Goal: Information Seeking & Learning: Check status

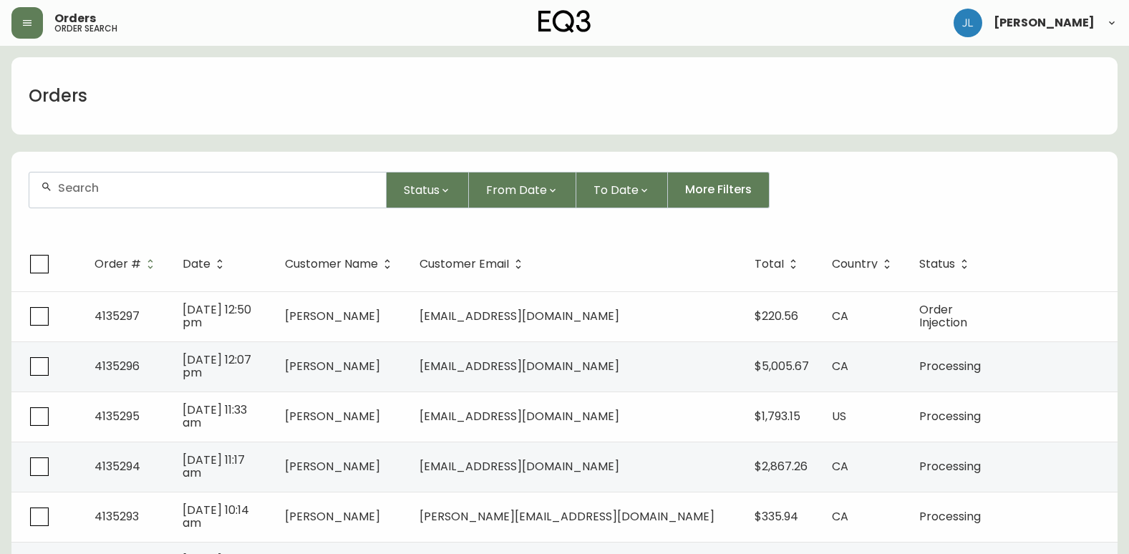
click at [129, 183] on input "text" at bounding box center [216, 188] width 316 height 14
paste input "4133284"
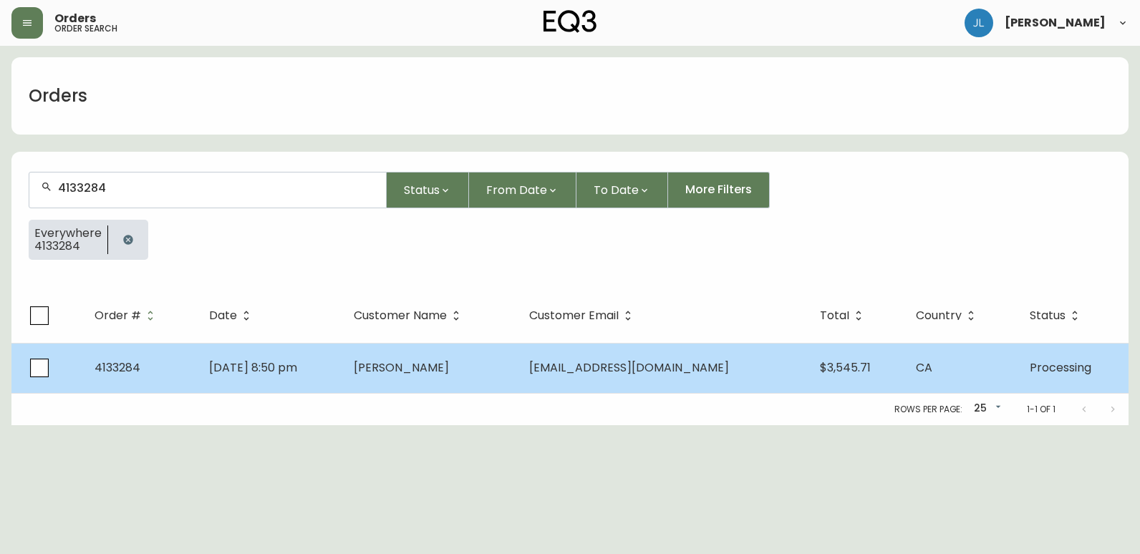
type input "4133284"
click at [342, 371] on td "[DATE] 8:50 pm" at bounding box center [270, 368] width 145 height 50
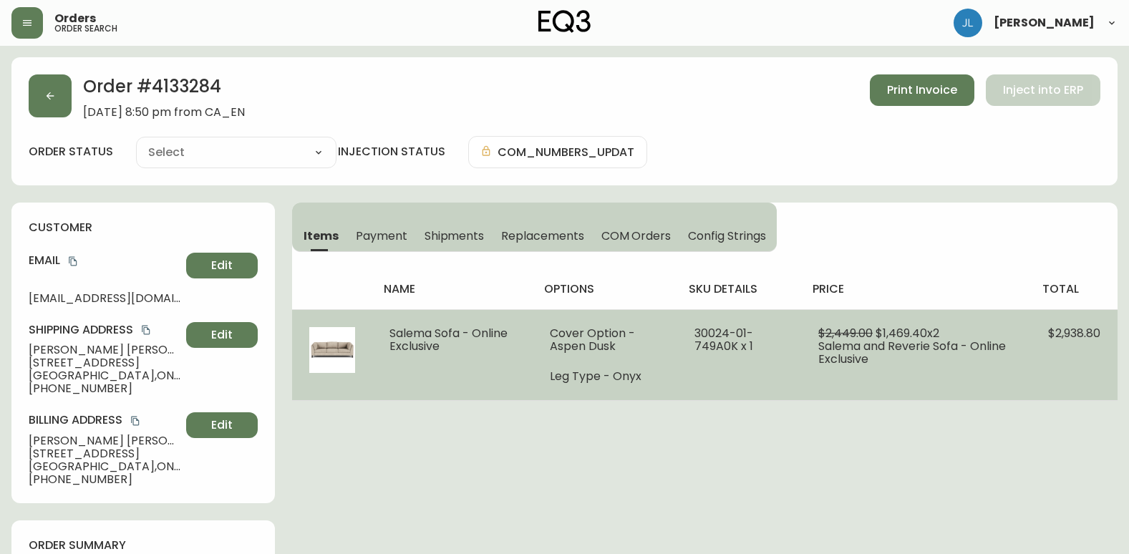
type input "Processing"
select select "PROCESSING"
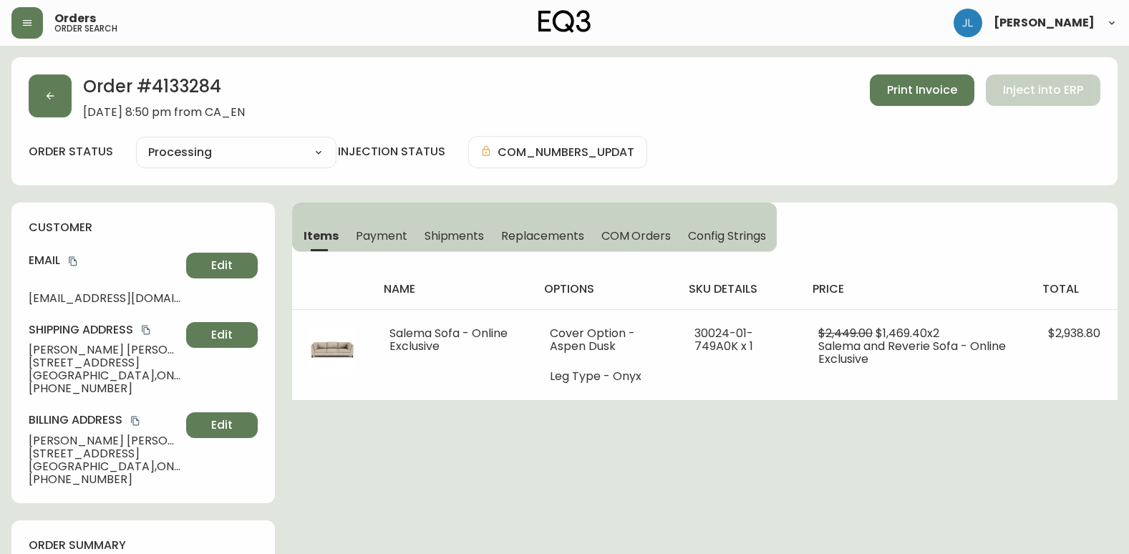
click at [442, 239] on span "Shipments" at bounding box center [455, 235] width 60 height 15
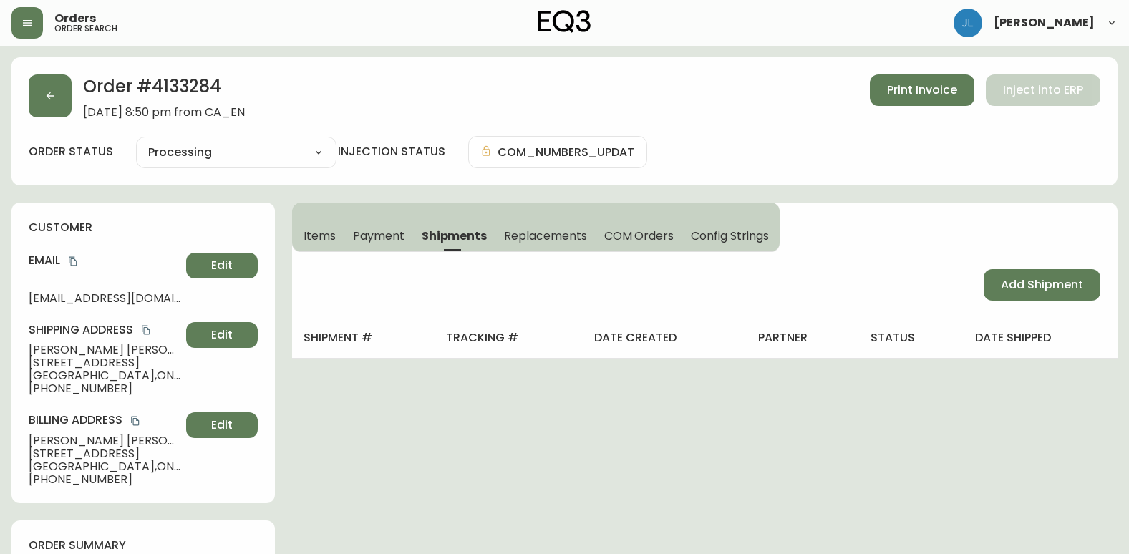
click at [319, 231] on span "Items" at bounding box center [320, 235] width 32 height 15
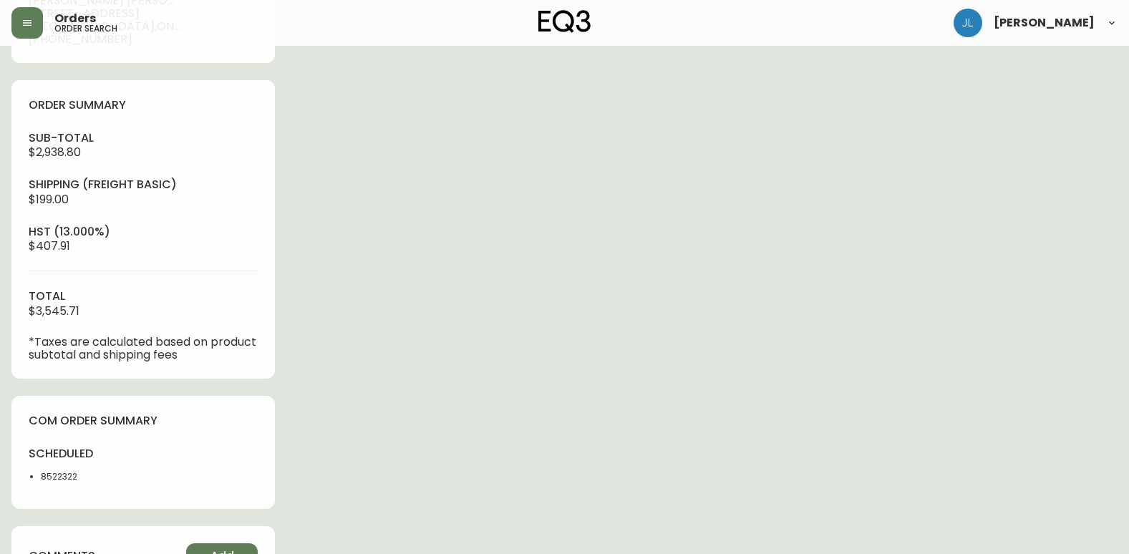
scroll to position [573, 0]
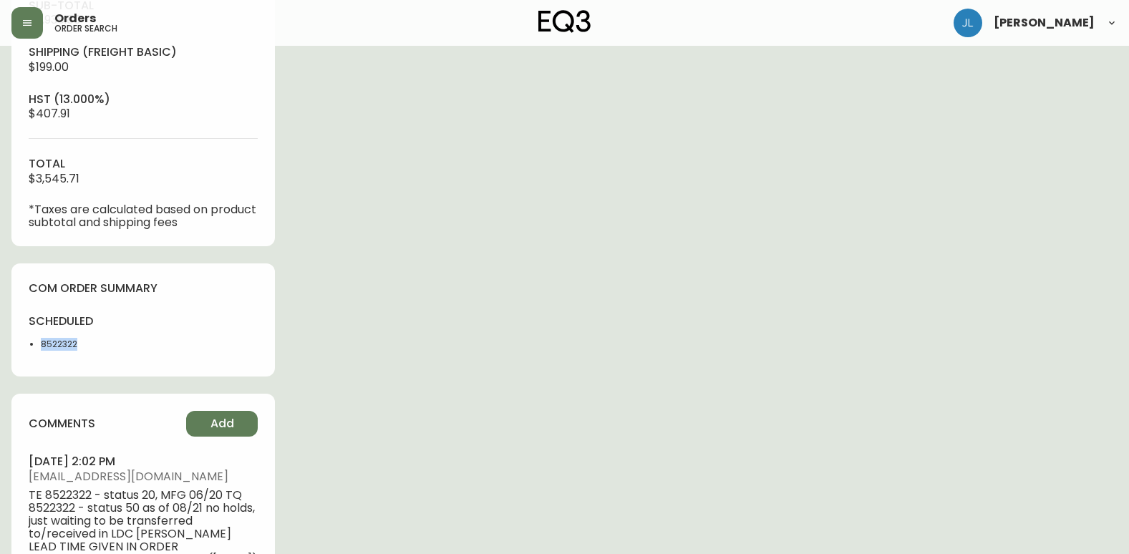
drag, startPoint x: 87, startPoint y: 349, endPoint x: 39, endPoint y: 351, distance: 48.7
click at [39, 351] on ul "8522322" at bounding box center [82, 344] width 106 height 13
copy li "8522322"
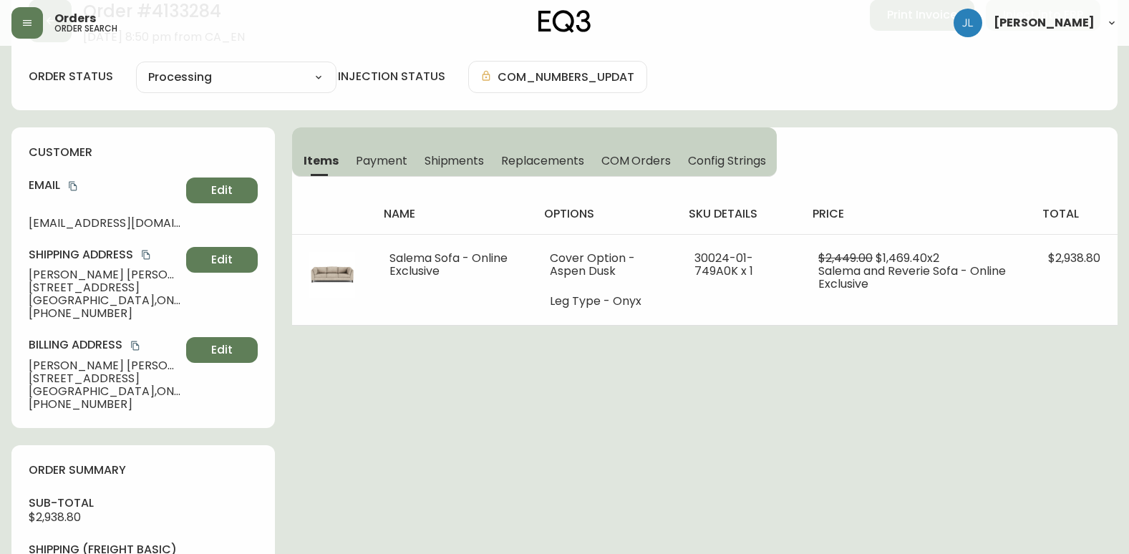
scroll to position [0, 0]
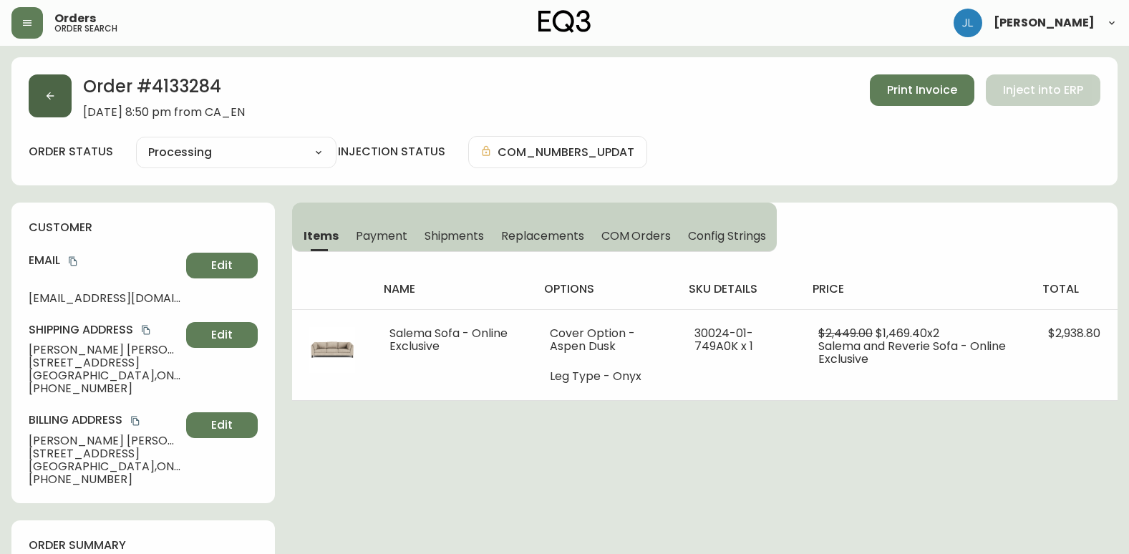
click at [43, 99] on button "button" at bounding box center [50, 95] width 43 height 43
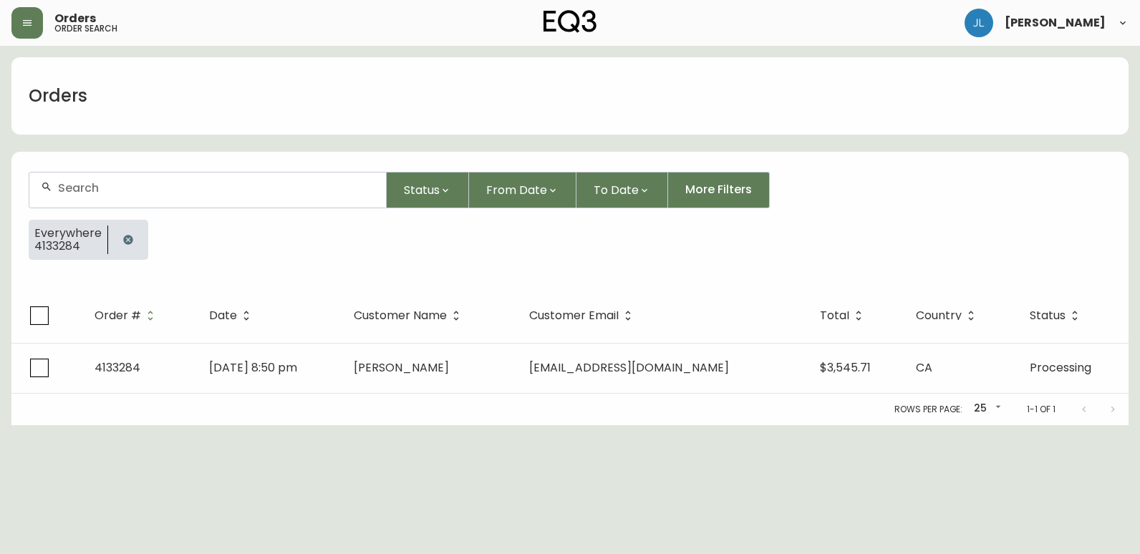
click at [124, 242] on icon "button" at bounding box center [127, 239] width 9 height 9
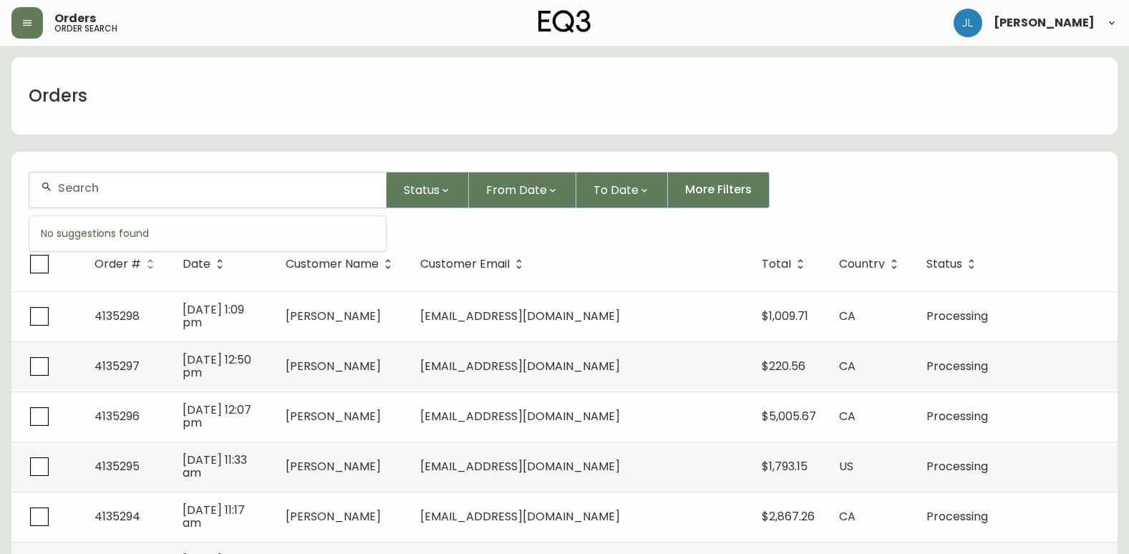
click at [140, 194] on input "text" at bounding box center [216, 188] width 316 height 14
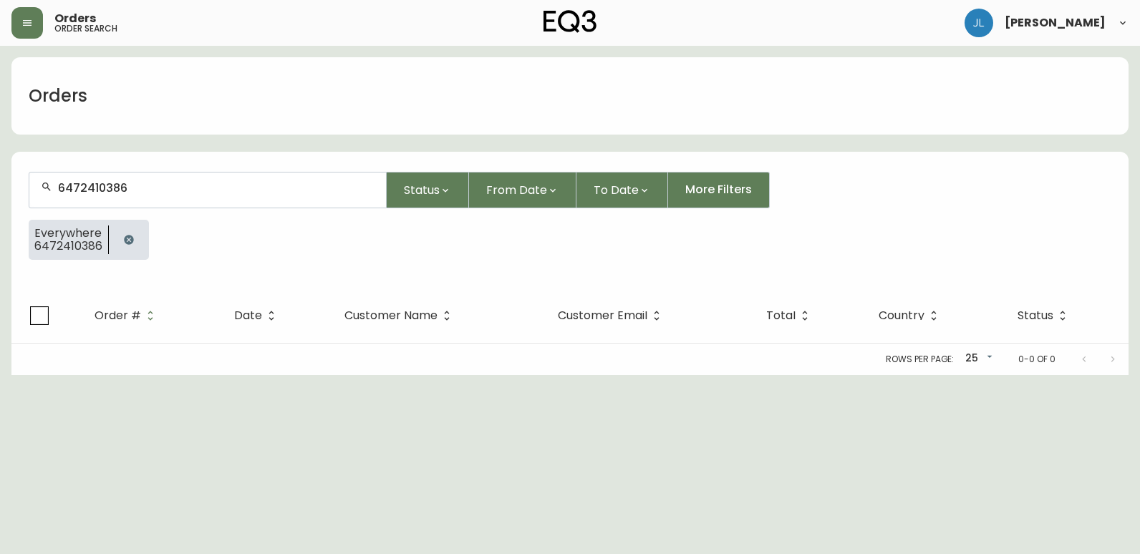
type input "6472410386"
click at [125, 243] on icon "button" at bounding box center [128, 239] width 9 height 9
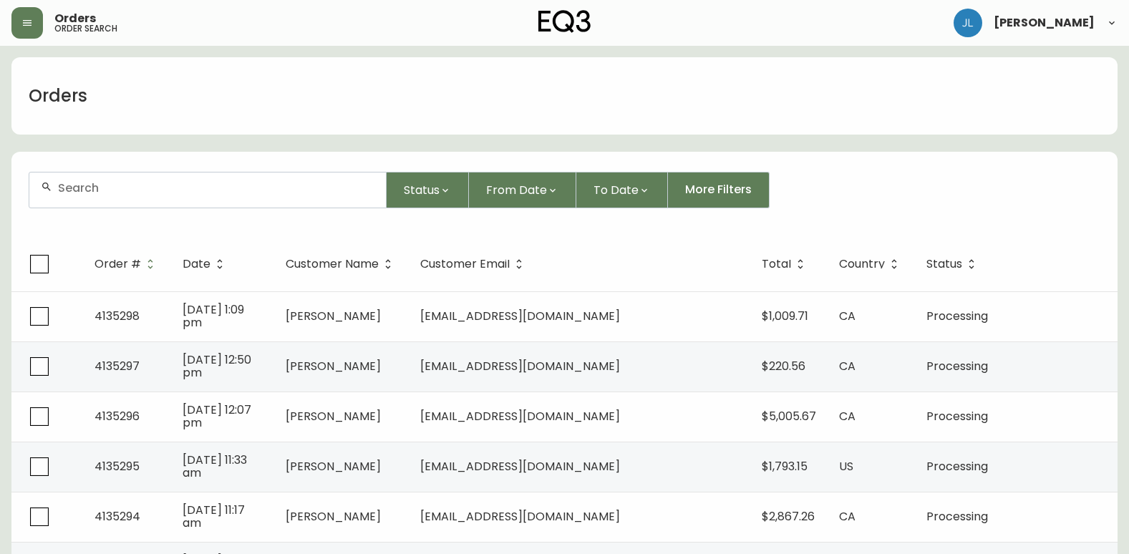
click at [234, 183] on input "text" at bounding box center [216, 188] width 316 height 14
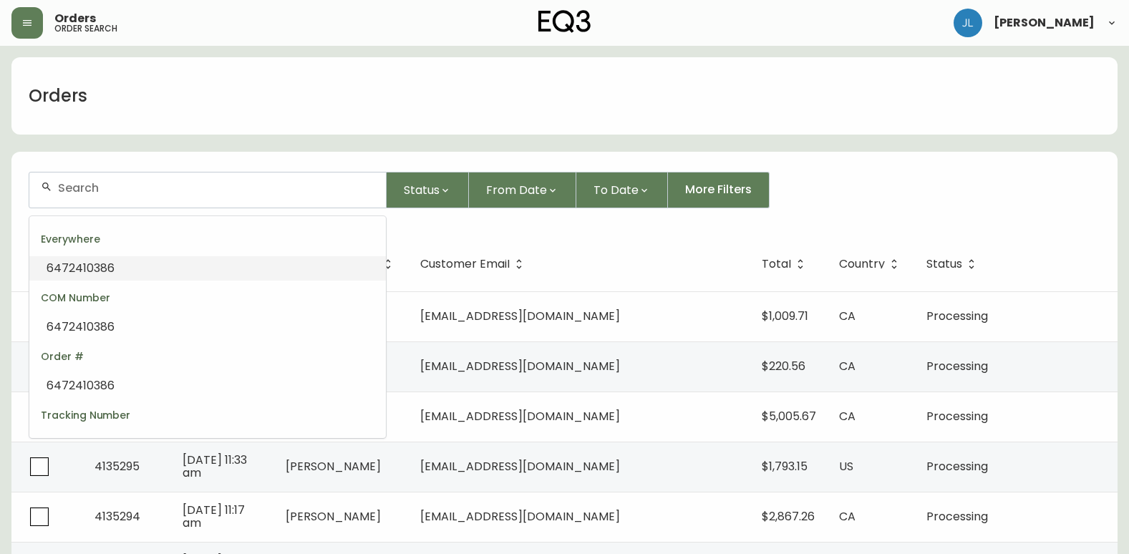
paste input "4134339"
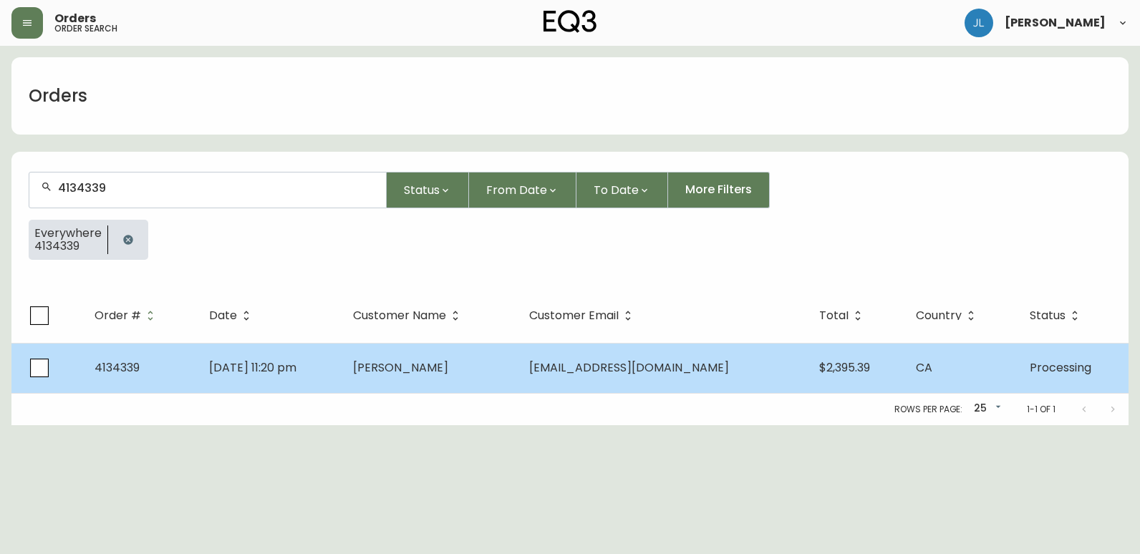
type input "4134339"
click at [341, 366] on td "[DATE] 11:20 pm" at bounding box center [270, 368] width 144 height 50
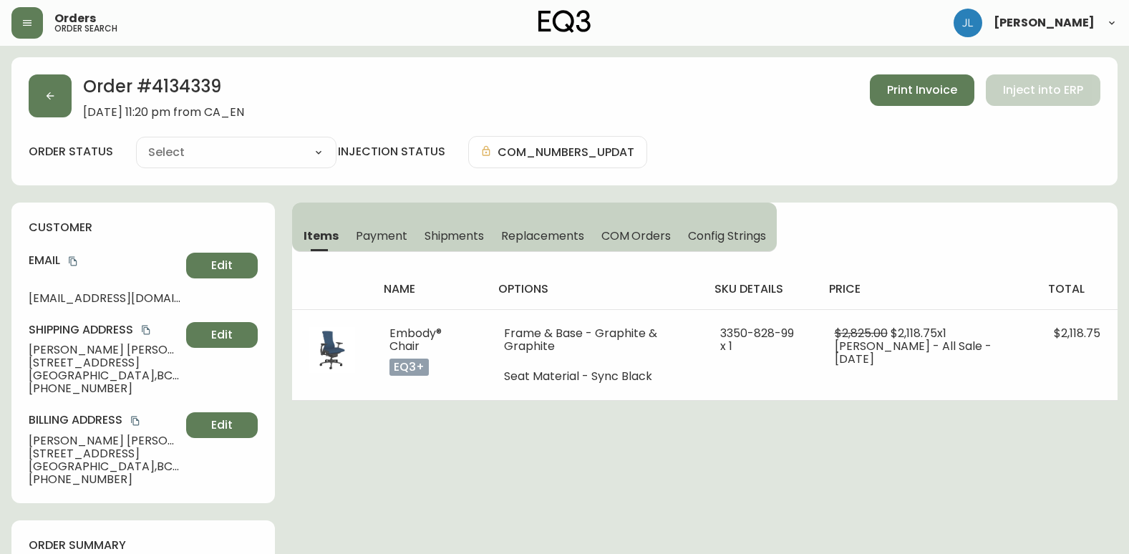
type input "Processing"
select select "PROCESSING"
click at [56, 97] on button "button" at bounding box center [50, 95] width 43 height 43
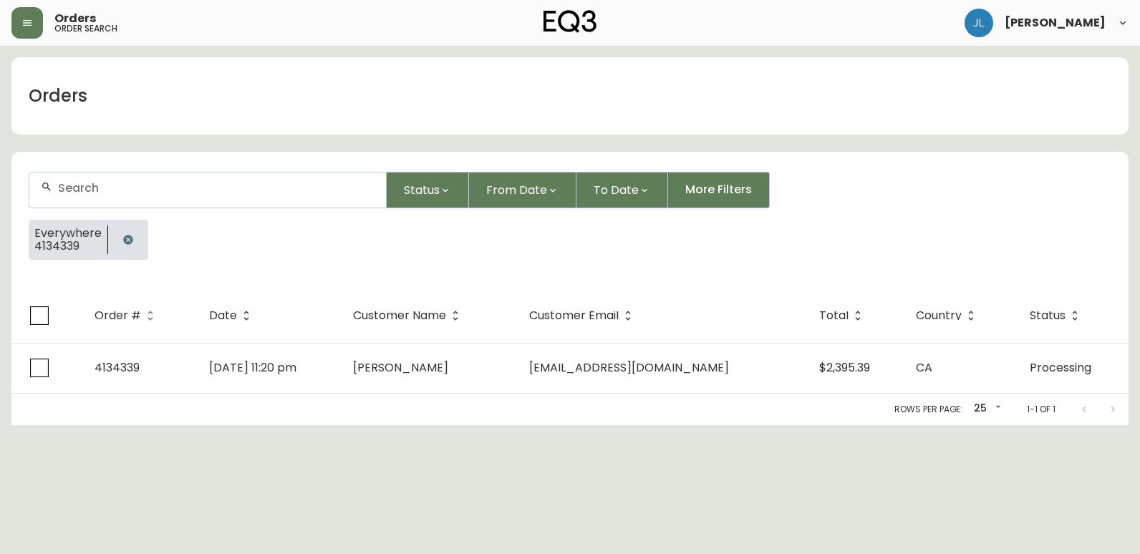
click at [127, 238] on icon "button" at bounding box center [127, 239] width 9 height 9
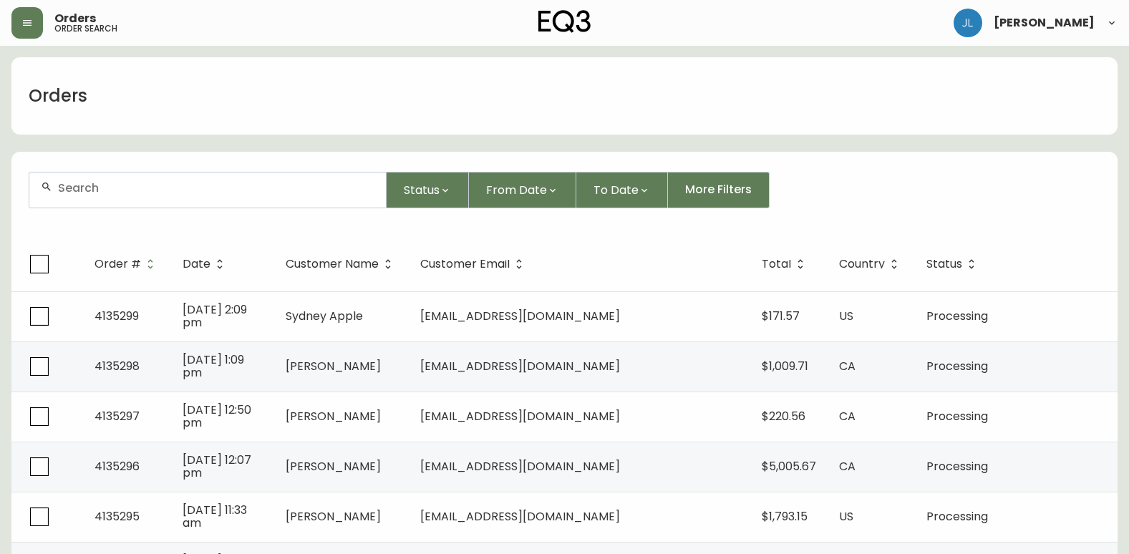
click at [144, 191] on input "text" at bounding box center [216, 188] width 316 height 14
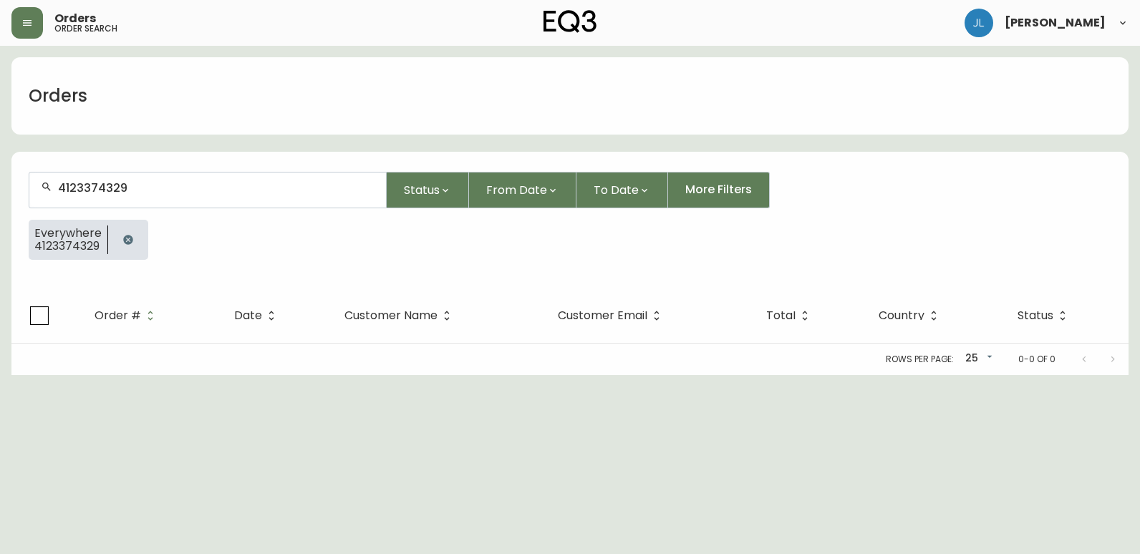
type input "4123374329"
click at [130, 239] on icon "button" at bounding box center [127, 239] width 9 height 9
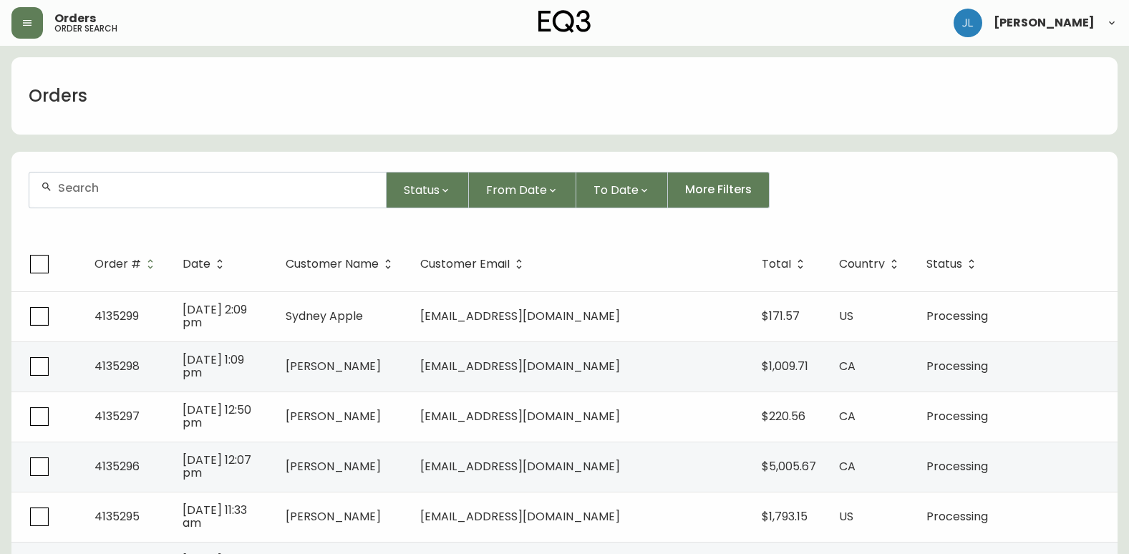
click at [173, 200] on div at bounding box center [207, 190] width 357 height 35
paste input "4134381"
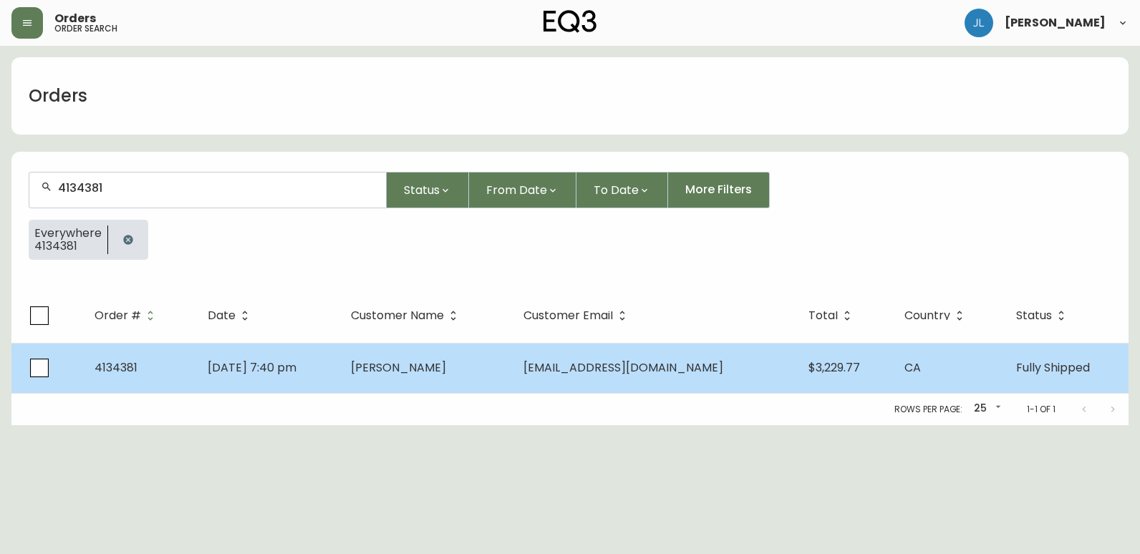
type input "4134381"
click at [339, 371] on td "[DATE] 7:40 pm" at bounding box center [267, 368] width 143 height 50
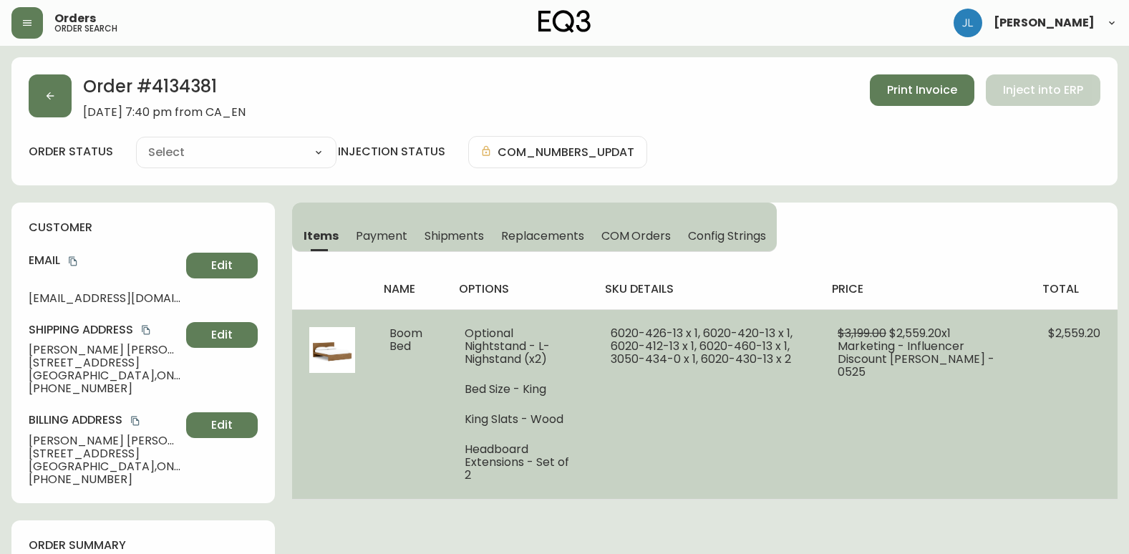
type input "Fully Shipped"
select select "FULLY_SHIPPED"
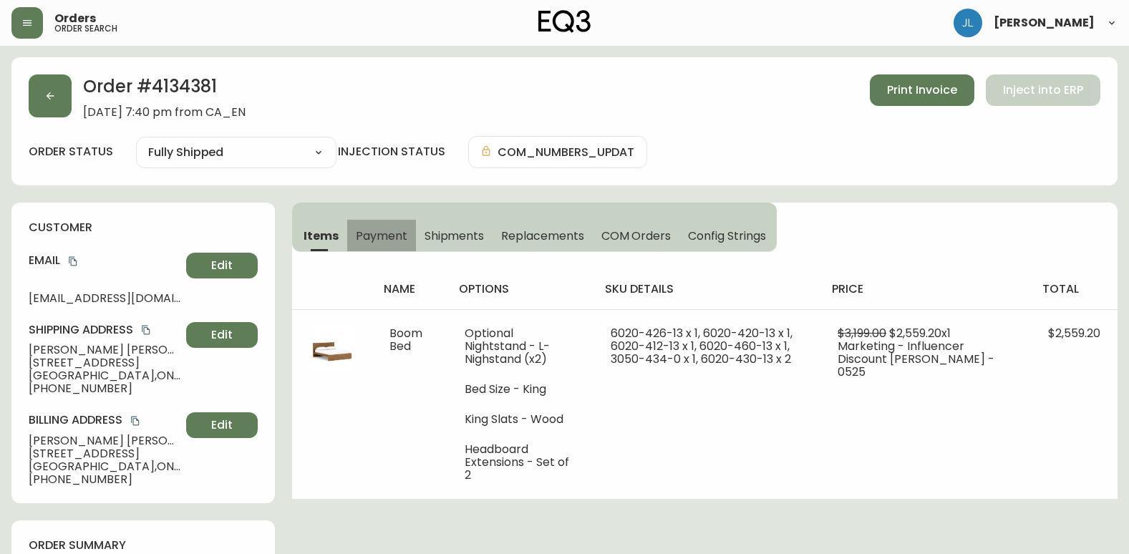
click at [390, 235] on span "Payment" at bounding box center [382, 235] width 52 height 15
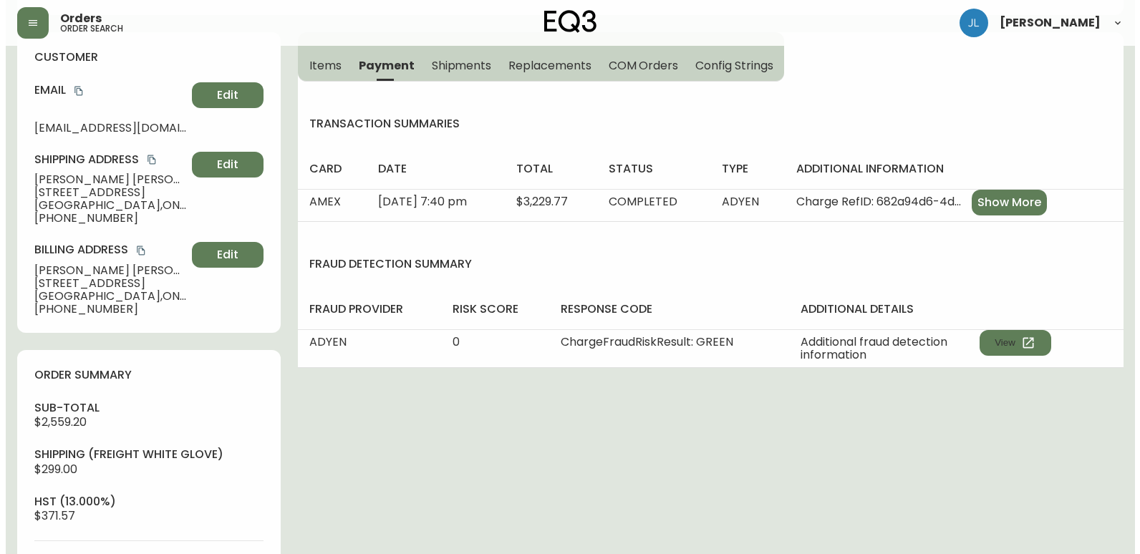
scroll to position [143, 0]
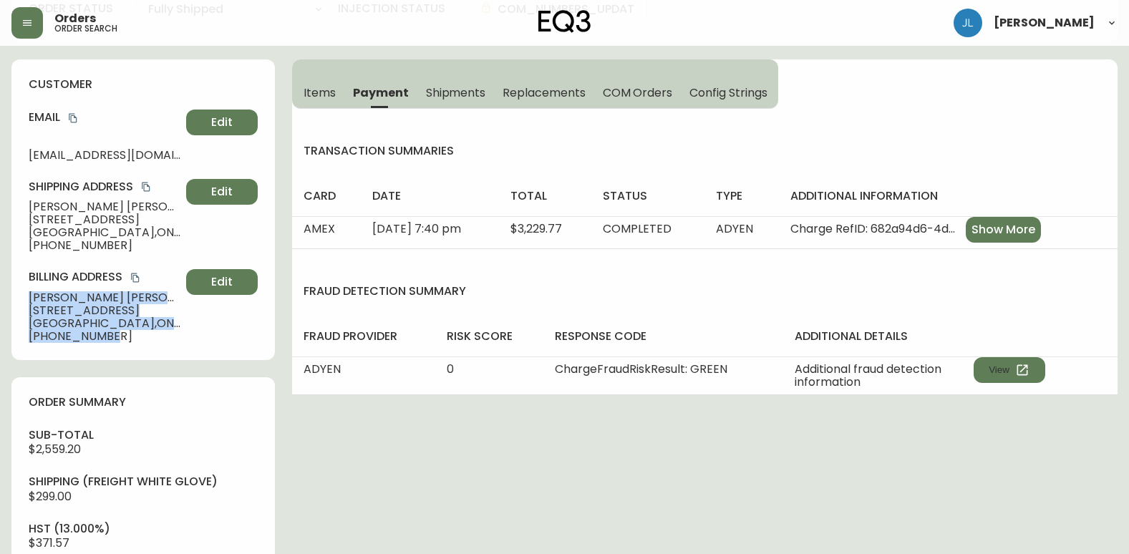
drag, startPoint x: 78, startPoint y: 320, endPoint x: 22, endPoint y: 299, distance: 59.6
click at [22, 299] on div "customer Email [EMAIL_ADDRESS][DOMAIN_NAME] Edit Shipping Address [PERSON_NAME]…" at bounding box center [142, 209] width 263 height 301
copy div "[PERSON_NAME] [STREET_ADDRESS] [PHONE_NUMBER]"
drag, startPoint x: 377, startPoint y: 473, endPoint x: 384, endPoint y: 475, distance: 8.0
click at [377, 473] on div "Order # 4134381 [DATE] 7:40 pm from CA_EN Print Invoice Inject into ERP order s…" at bounding box center [564, 510] width 1106 height 1193
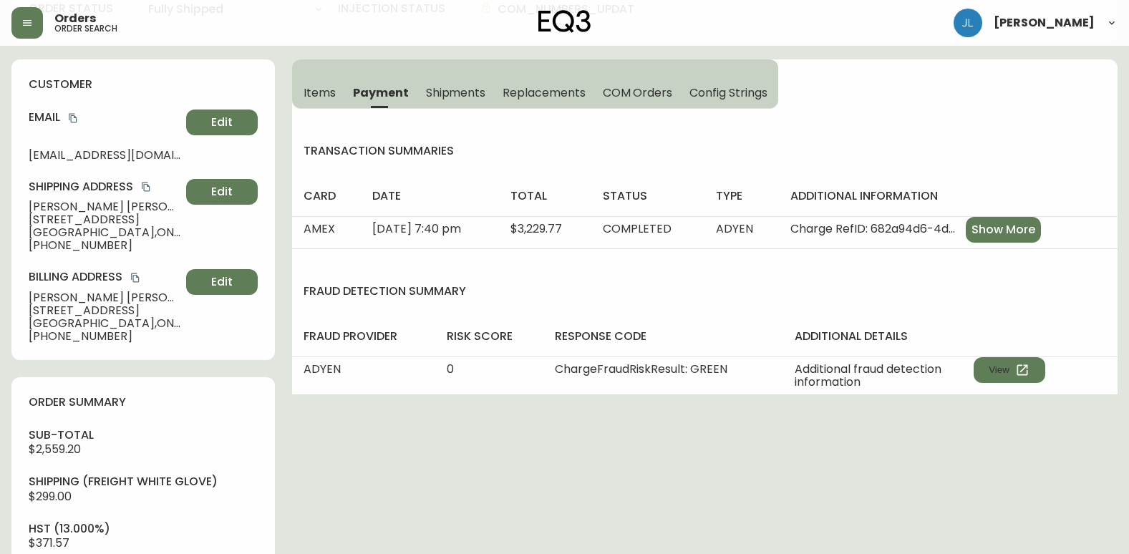
drag, startPoint x: 688, startPoint y: 47, endPoint x: 698, endPoint y: 50, distance: 10.4
click at [688, 47] on div "Order # 4134381 [DATE] 7:40 pm from CA_EN Print Invoice Inject into ERP order s…" at bounding box center [564, 510] width 1106 height 1193
click at [321, 100] on span "Items" at bounding box center [320, 92] width 32 height 15
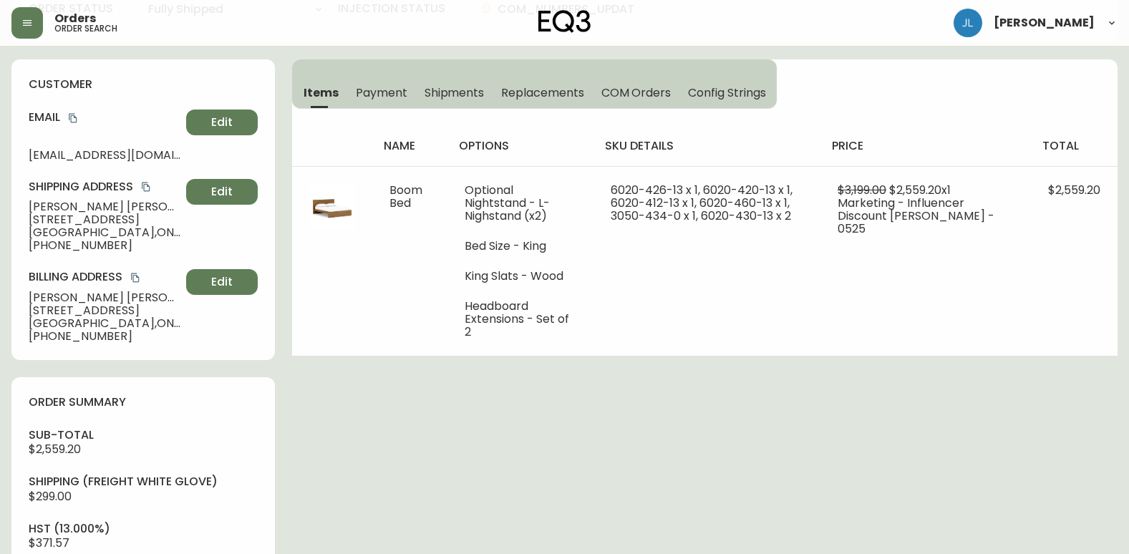
drag, startPoint x: 389, startPoint y: 532, endPoint x: 422, endPoint y: 431, distance: 106.2
click at [389, 532] on div "Order # 4134381 [DATE] 7:40 pm from CA_EN Print Invoice Inject into ERP order s…" at bounding box center [564, 510] width 1106 height 1193
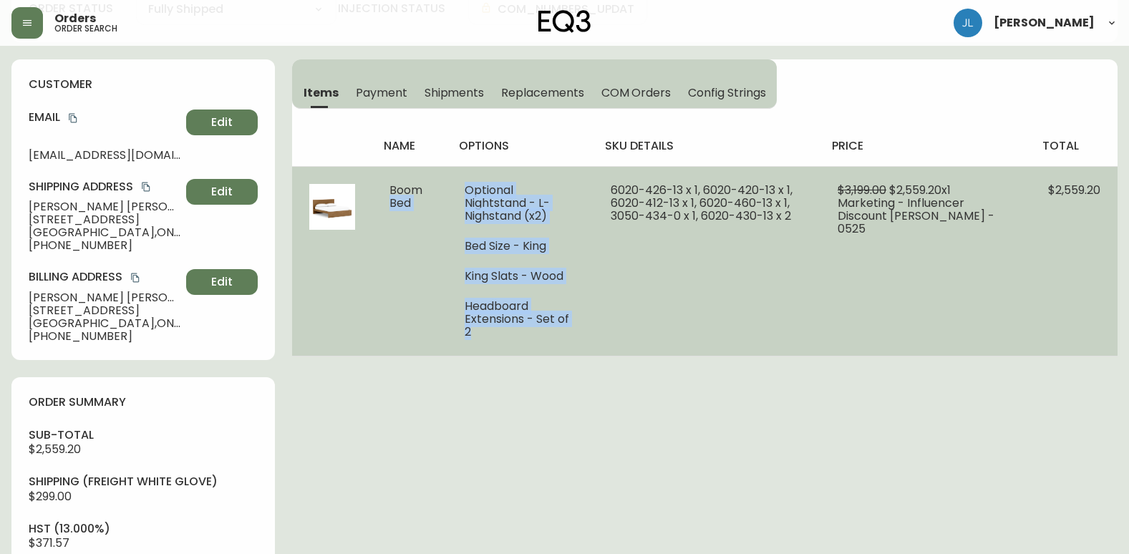
drag, startPoint x: 591, startPoint y: 319, endPoint x: 433, endPoint y: 187, distance: 206.3
click at [433, 187] on tr "Boom Bed Optional Nightstand - L-Nighstand (x2) Bed Size - King King Slats - Wo…" at bounding box center [704, 261] width 825 height 190
drag, startPoint x: 433, startPoint y: 187, endPoint x: 487, endPoint y: 333, distance: 155.6
click at [487, 333] on td "Optional Nightstand - L-Nighstand (x2) Bed Size - King King Slats - Wood Headbo…" at bounding box center [520, 261] width 146 height 190
drag, startPoint x: 581, startPoint y: 322, endPoint x: 460, endPoint y: 203, distance: 170.6
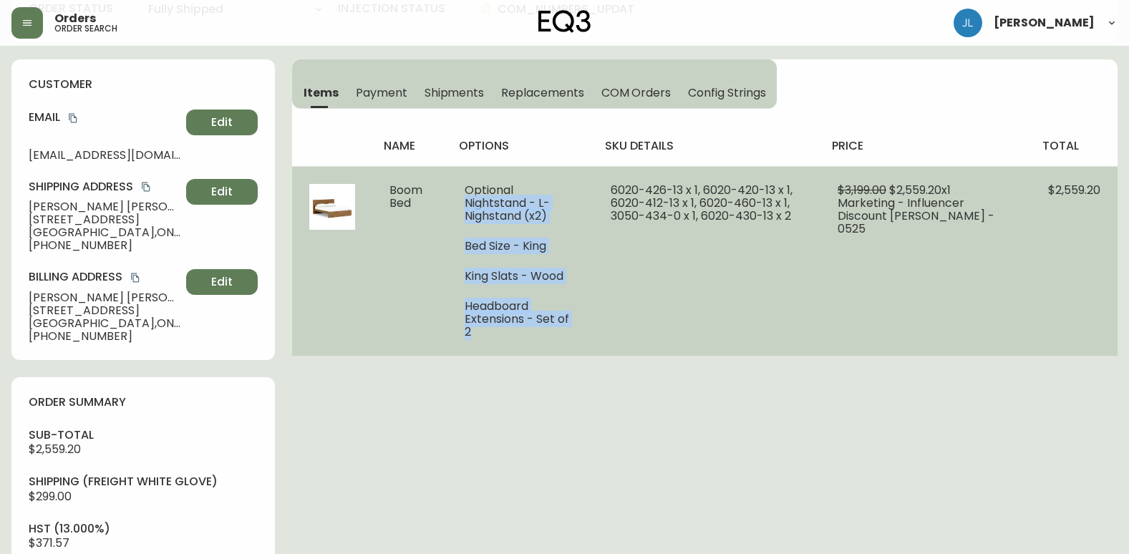
click at [460, 203] on td "Optional Nightstand - L-Nighstand (x2) Bed Size - King King Slats - Wood Headbo…" at bounding box center [520, 261] width 146 height 190
copy ul "Nightstand - L-Nighstand (x2) Bed Size - King King Slats - Wood Headboard Exten…"
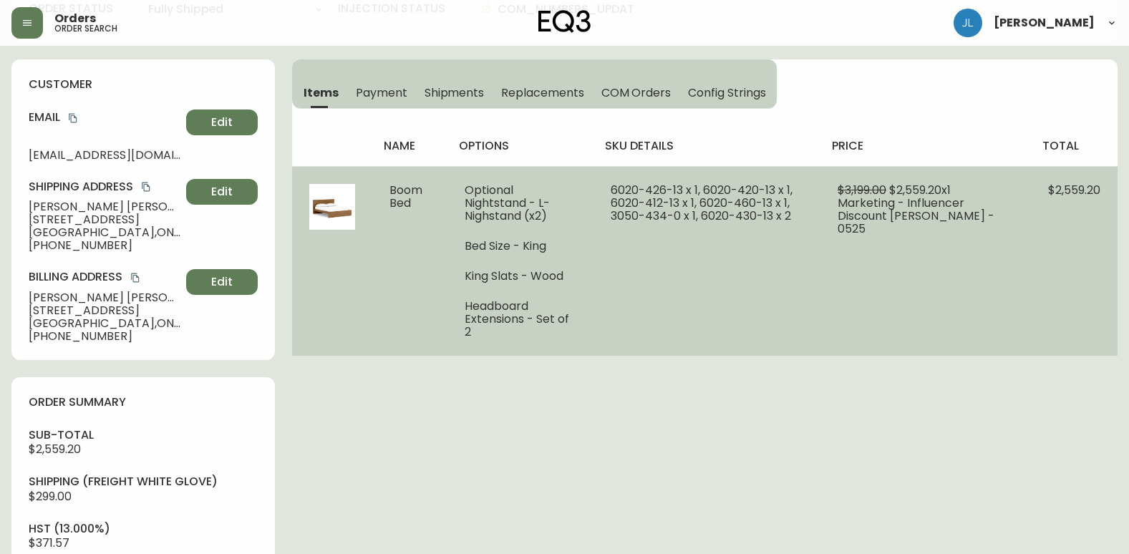
click at [820, 232] on td "6020-426-13 x 1, 6020-420-13 x 1, 6020-412-13 x 1, 6020-460-13 x 1, 3050-434-0 …" at bounding box center [706, 261] width 227 height 190
drag, startPoint x: 773, startPoint y: 207, endPoint x: 613, endPoint y: 191, distance: 161.1
click at [613, 191] on td "6020-426-13 x 1, 6020-420-13 x 1, 6020-412-13 x 1, 6020-460-13 x 1, 3050-434-0 …" at bounding box center [706, 261] width 227 height 190
copy span "6020-426-13 x 1, 6020-420-13 x 1, 6020-412-13 x 1, 6020-460-13 x 1, 3050-434-0 …"
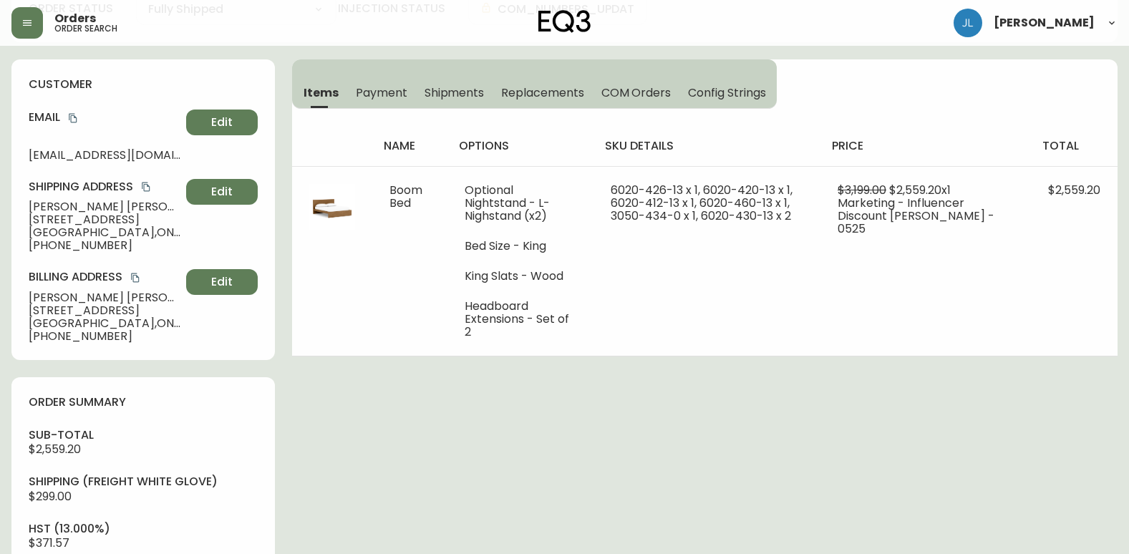
click at [0, 78] on html "Orders order search [PERSON_NAME] Order # 4134381 [DATE] 7:40 pm from CA_EN Pri…" at bounding box center [564, 482] width 1129 height 1250
click at [26, 21] on icon "button" at bounding box center [27, 23] width 9 height 6
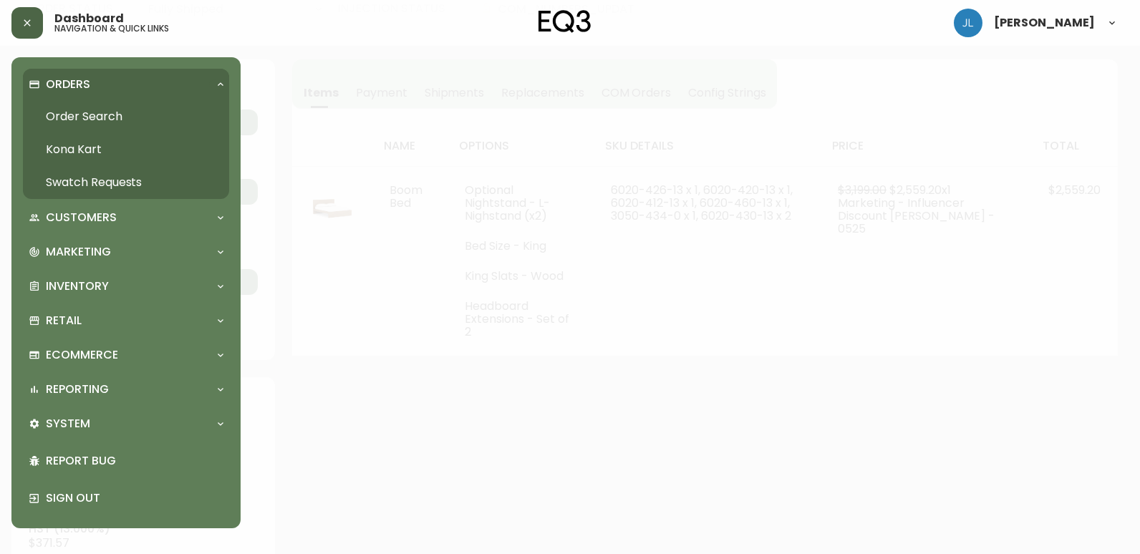
scroll to position [144, 0]
click at [87, 111] on link "Order Search" at bounding box center [126, 116] width 206 height 33
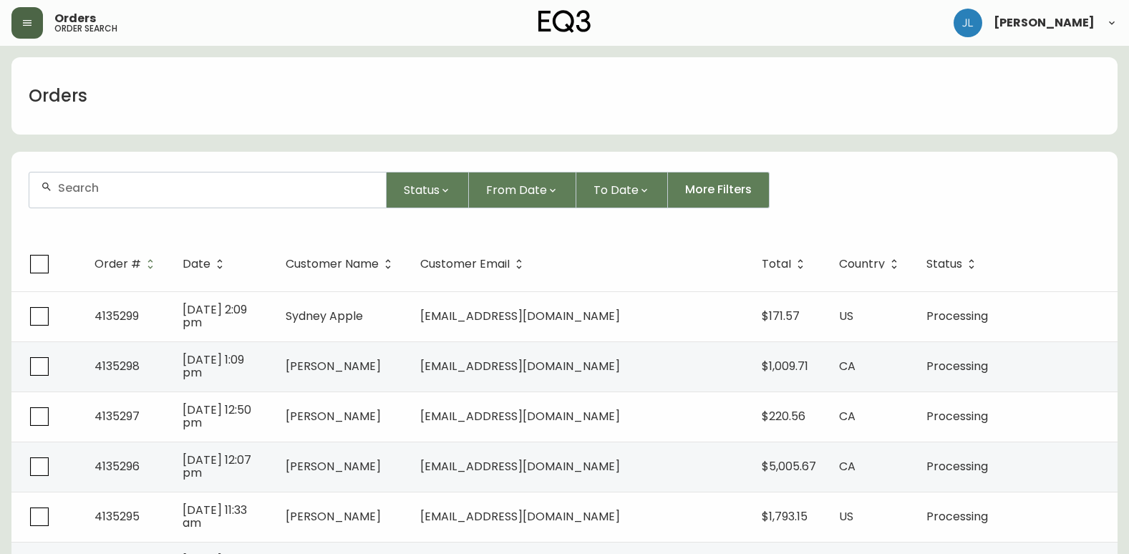
click at [206, 188] on input "text" at bounding box center [216, 188] width 316 height 14
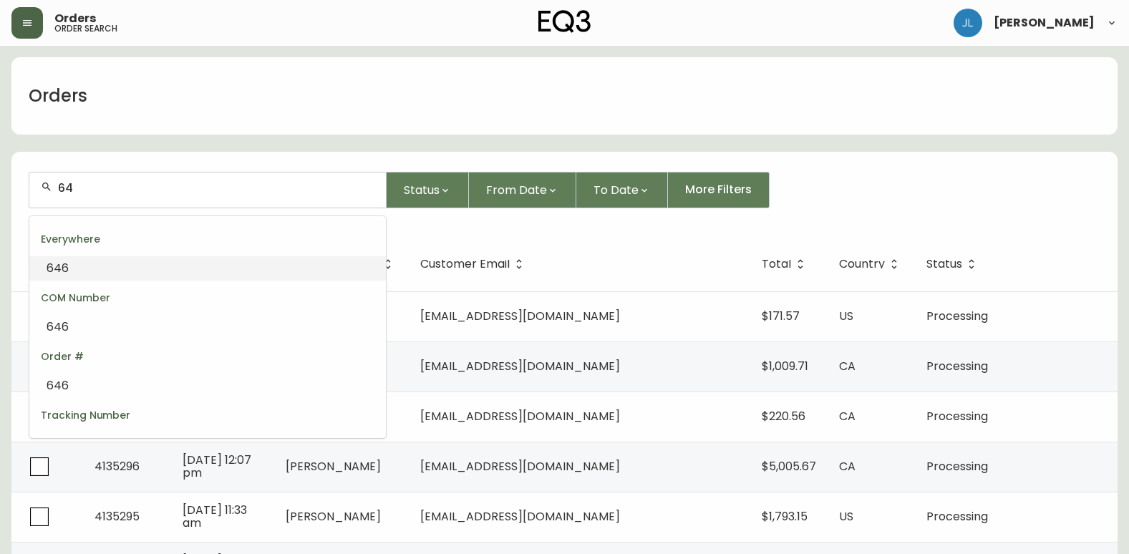
type input "6"
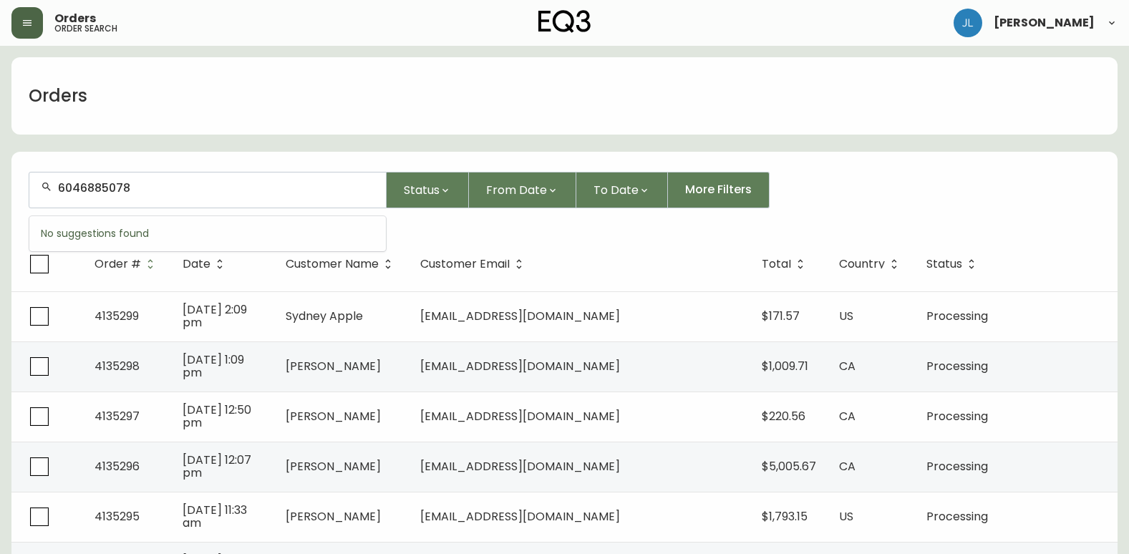
type input "6046885078"
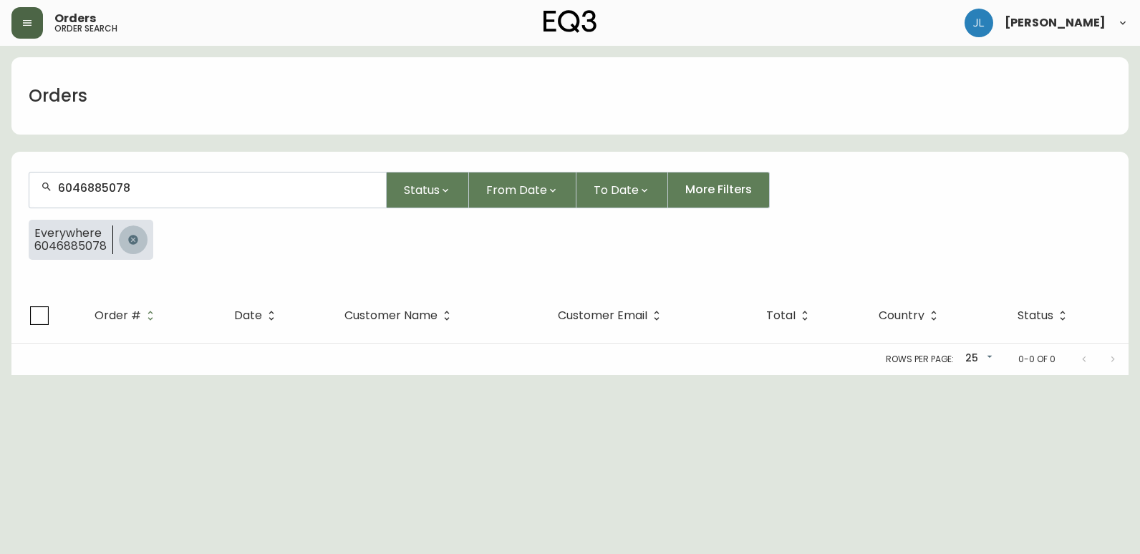
click at [137, 243] on icon "button" at bounding box center [132, 239] width 11 height 11
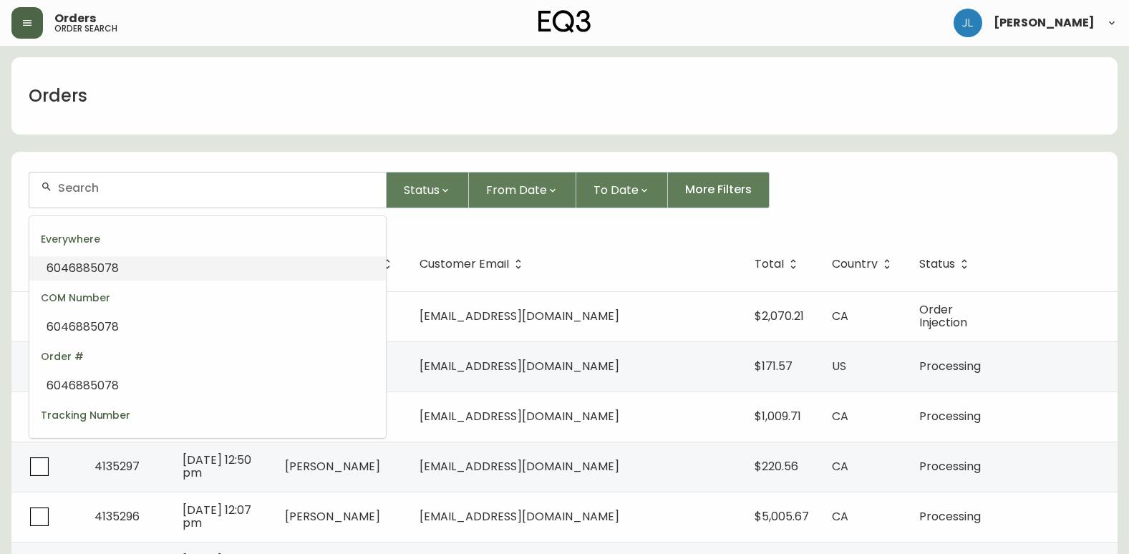
click at [130, 187] on input "text" at bounding box center [216, 188] width 316 height 14
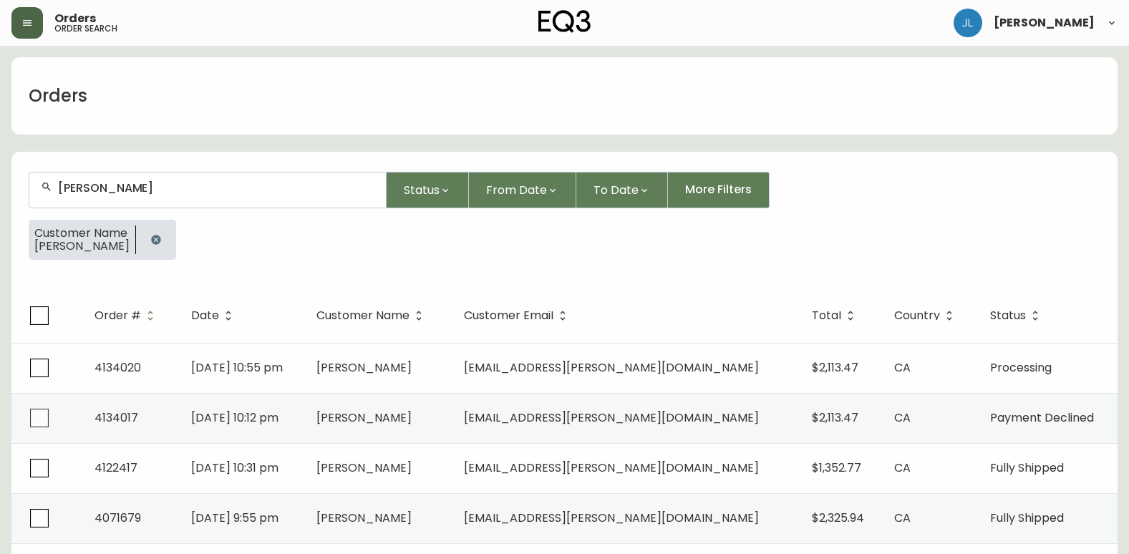
click at [222, 175] on div "[PERSON_NAME]" at bounding box center [207, 190] width 357 height 35
click at [210, 184] on input "[PERSON_NAME]" at bounding box center [216, 188] width 316 height 14
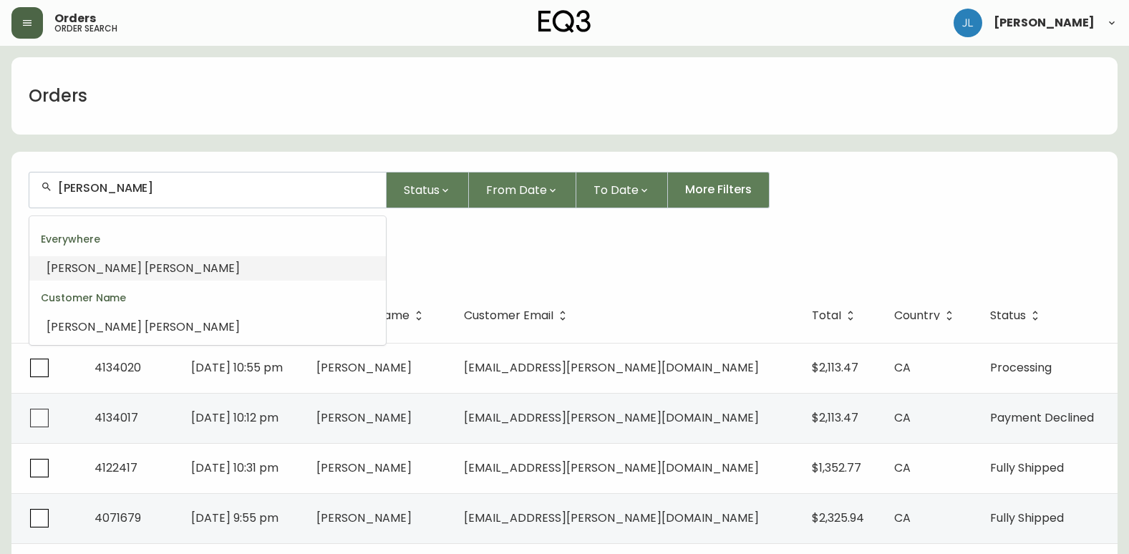
drag, startPoint x: 200, startPoint y: 183, endPoint x: -3, endPoint y: 188, distance: 202.7
click at [0, 188] on html "Orders order search [PERSON_NAME] Orders [PERSON_NAME] Status From Date To Date…" at bounding box center [564, 288] width 1129 height 576
type input "[PERSON_NAME]"
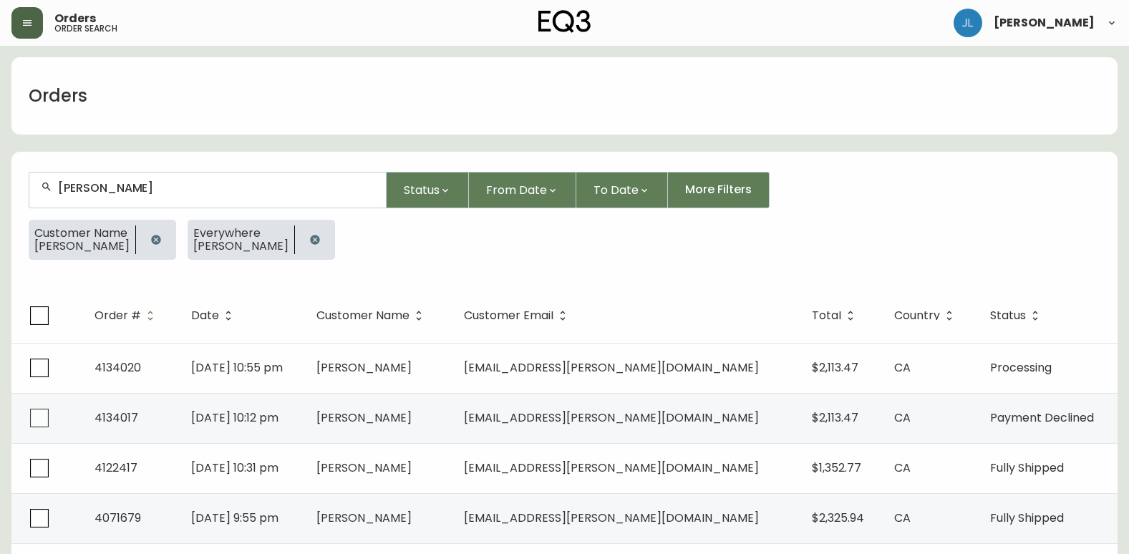
drag, startPoint x: 100, startPoint y: 127, endPoint x: 115, endPoint y: 150, distance: 27.0
click at [115, 150] on div "Orders [PERSON_NAME] Status From Date To Date More Filters Customer Name [PERSO…" at bounding box center [564, 316] width 1106 height 518
click at [160, 239] on icon "button" at bounding box center [155, 239] width 9 height 9
click at [160, 238] on icon "button" at bounding box center [155, 239] width 9 height 9
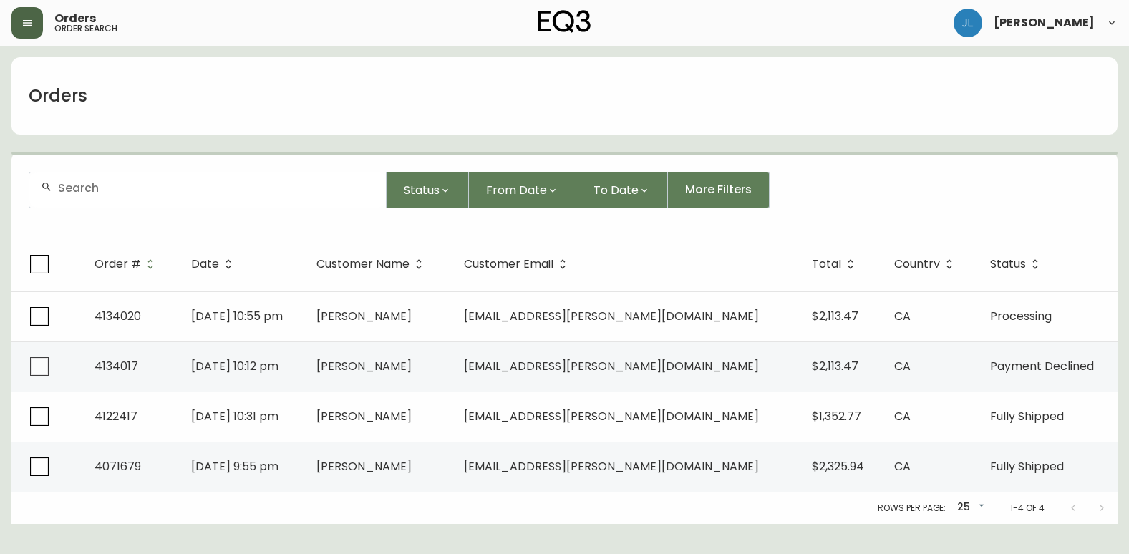
click at [191, 191] on input "text" at bounding box center [216, 188] width 316 height 14
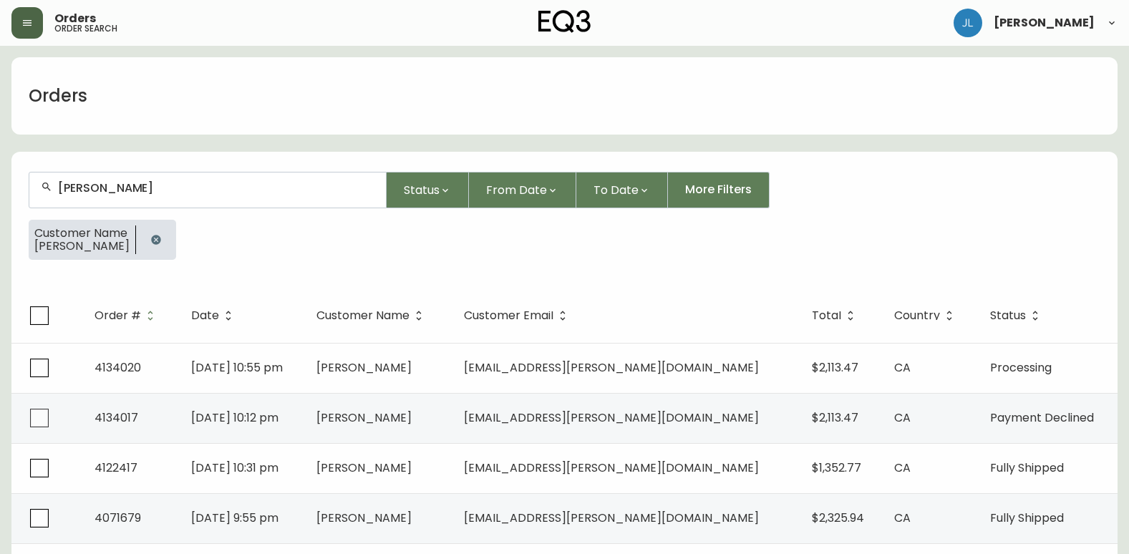
click at [162, 239] on icon "button" at bounding box center [155, 239] width 11 height 11
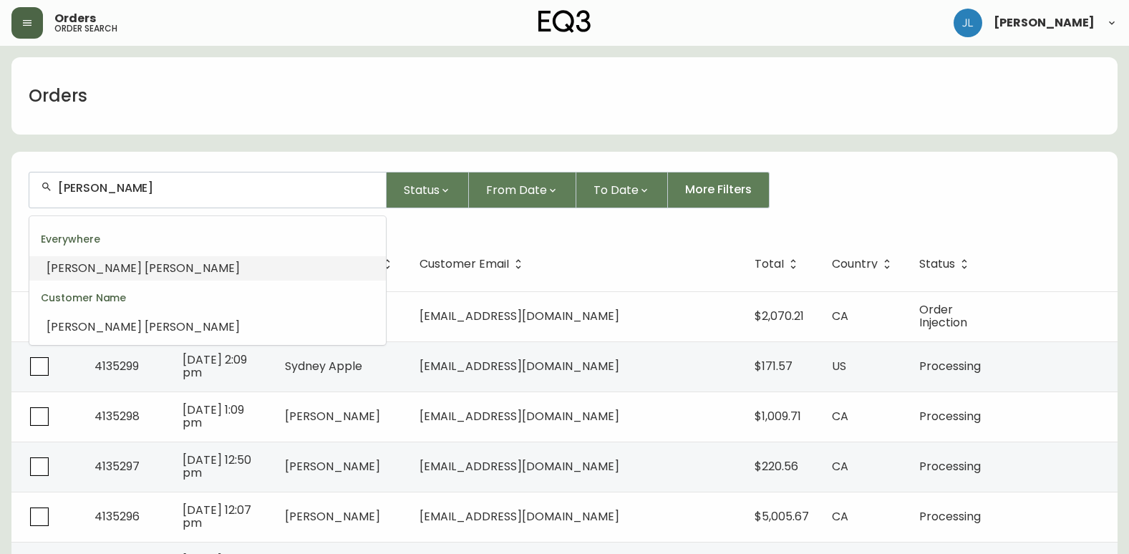
click at [193, 182] on input "[PERSON_NAME]" at bounding box center [216, 188] width 316 height 14
click at [195, 182] on input "[PERSON_NAME]" at bounding box center [216, 188] width 316 height 14
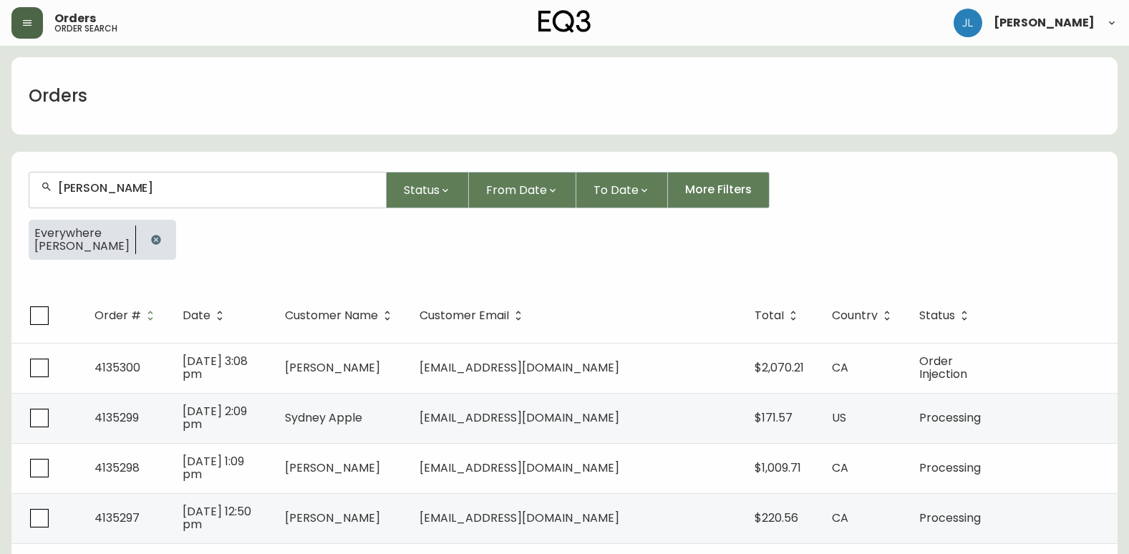
type input "[PERSON_NAME]"
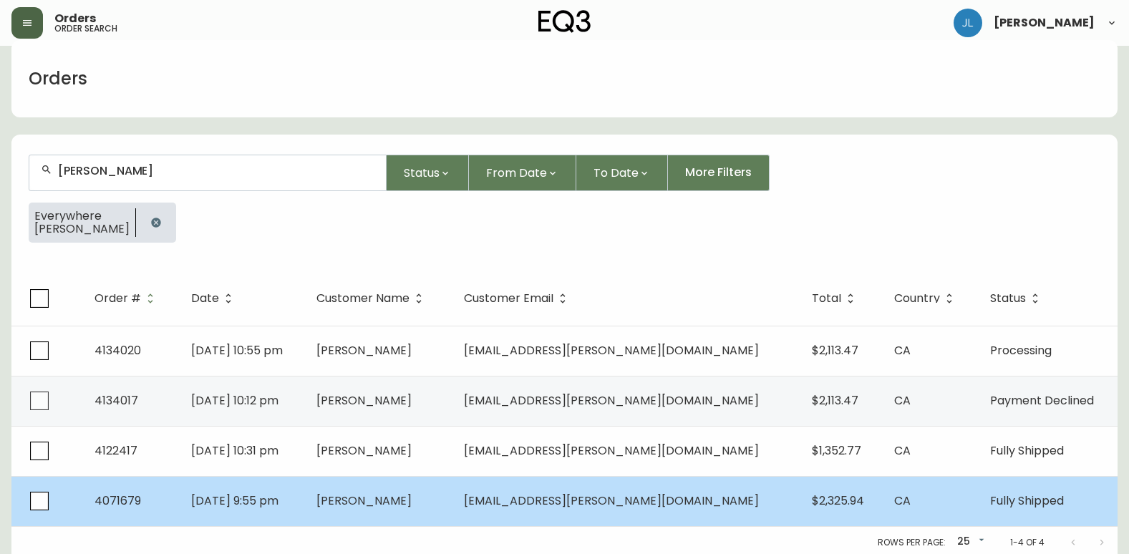
scroll to position [21, 0]
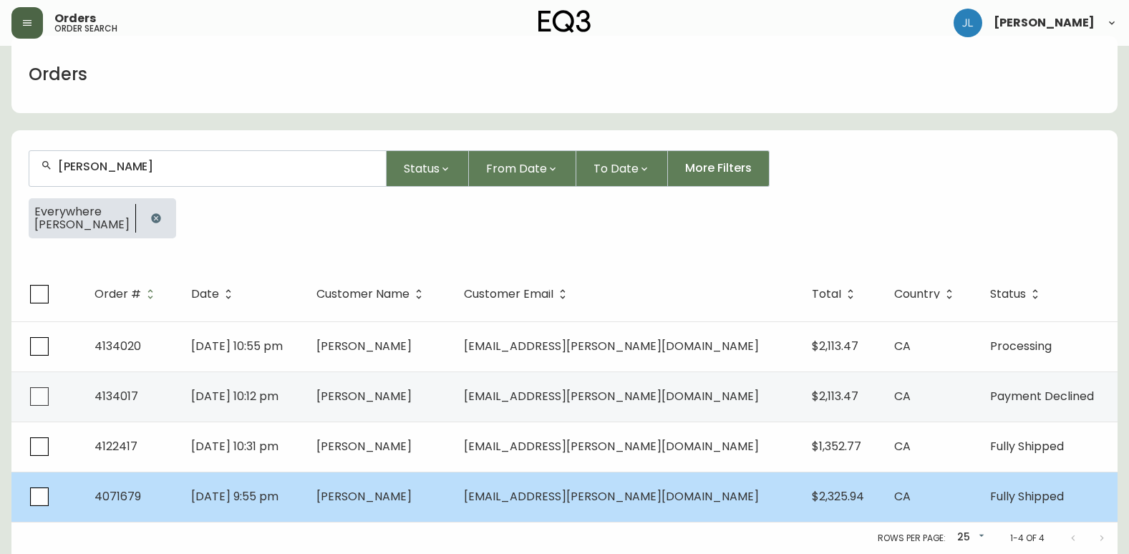
click at [412, 503] on span "[PERSON_NAME]" at bounding box center [363, 496] width 95 height 16
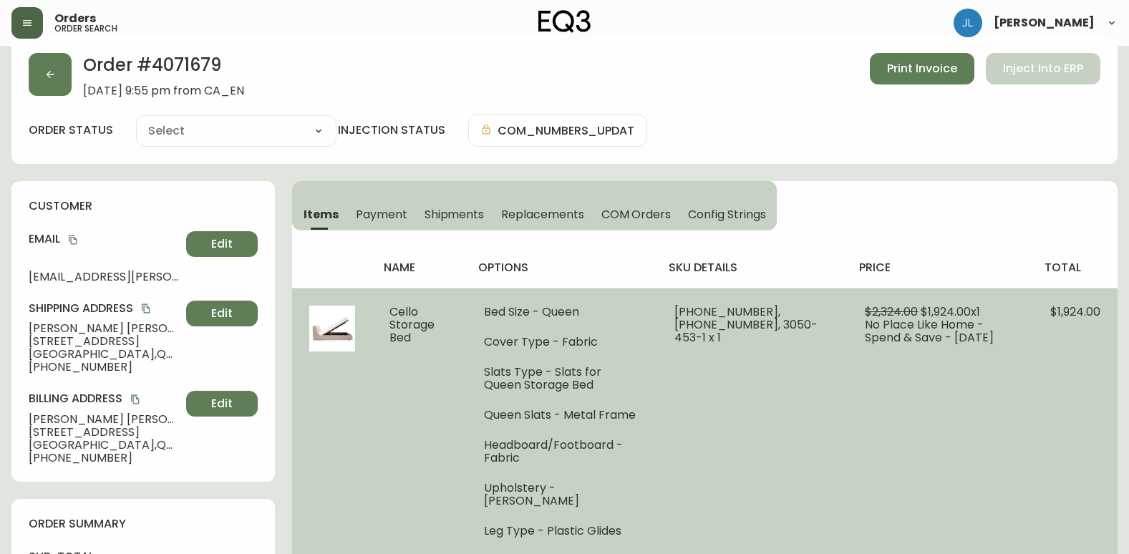
type input "Fully Shipped"
select select "FULLY_SHIPPED"
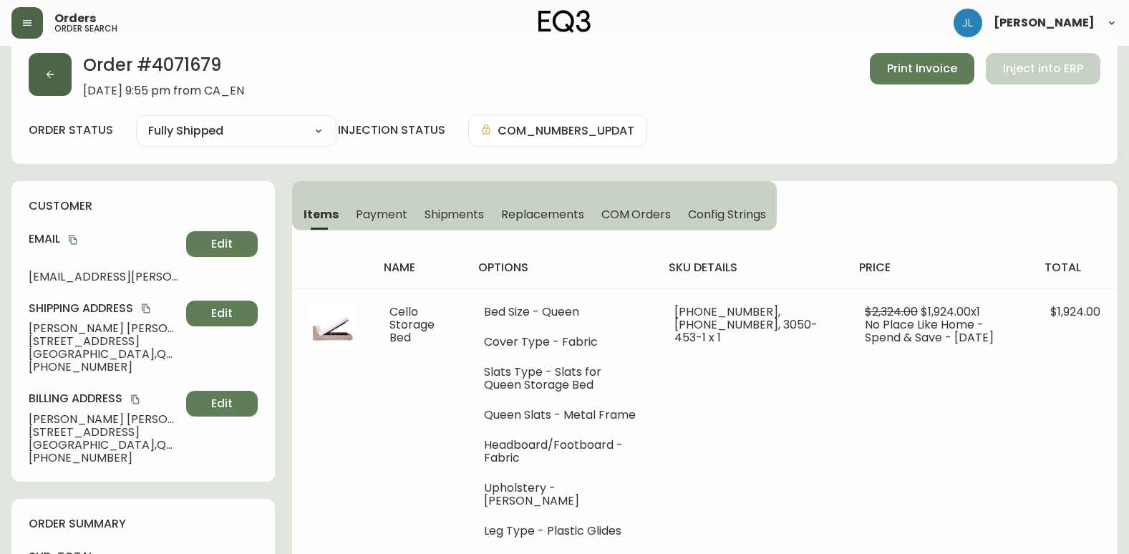
click at [49, 87] on button "button" at bounding box center [50, 74] width 43 height 43
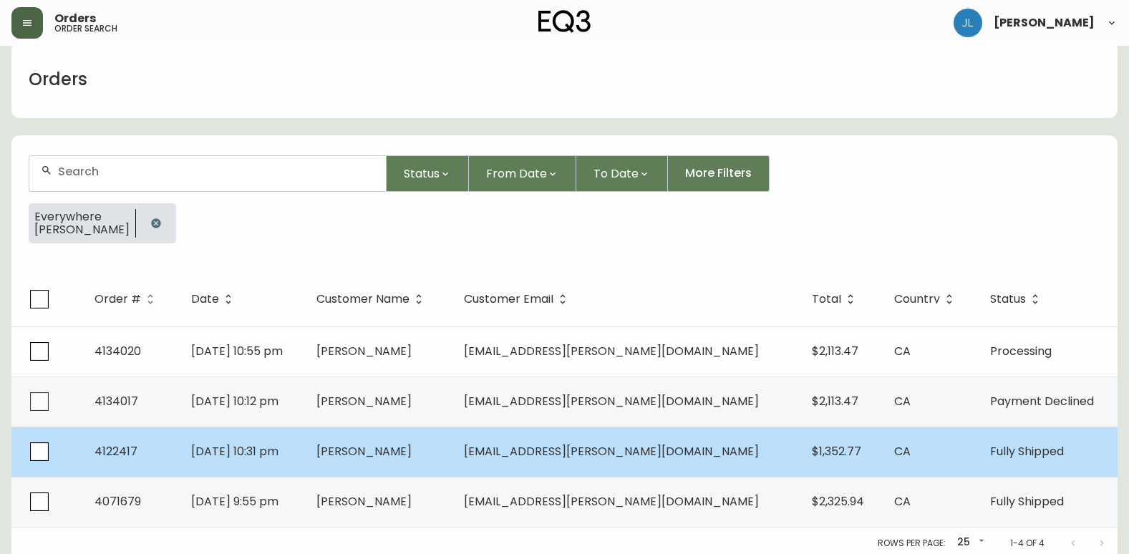
scroll to position [21, 0]
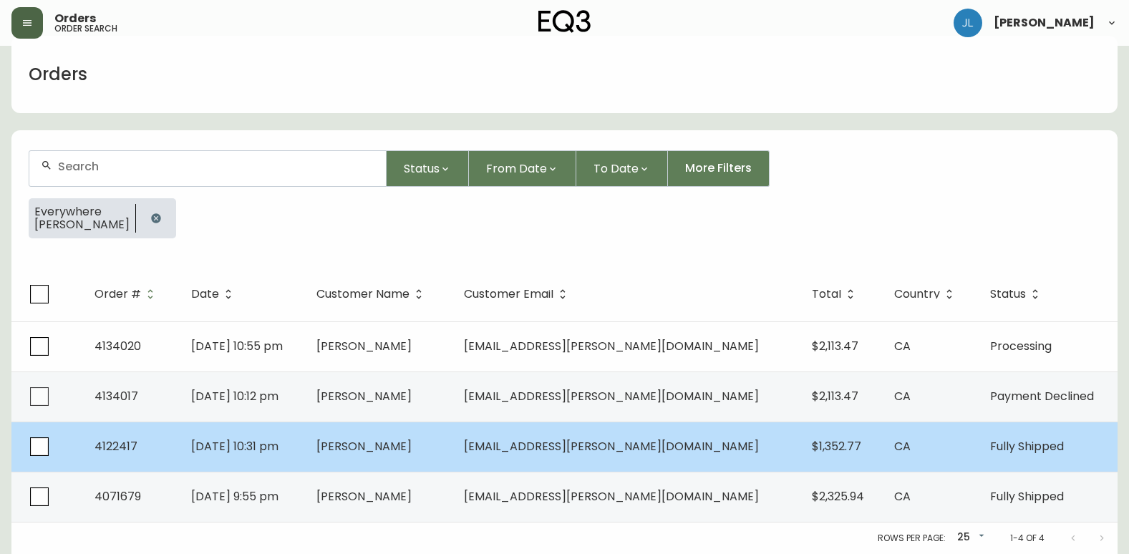
click at [452, 445] on td "[PERSON_NAME]" at bounding box center [378, 447] width 147 height 50
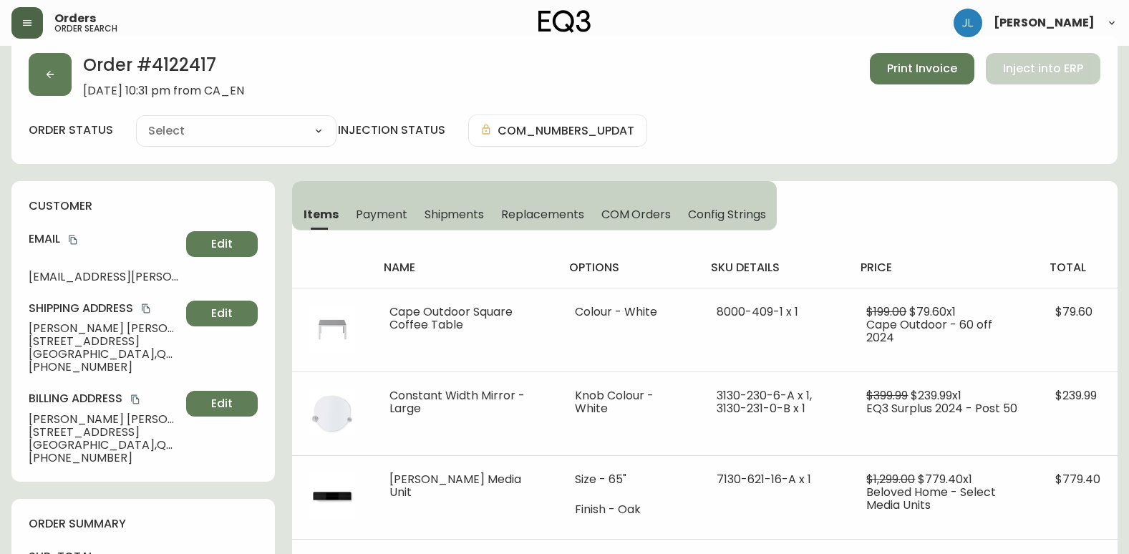
type input "Fully Shipped"
select select "FULLY_SHIPPED"
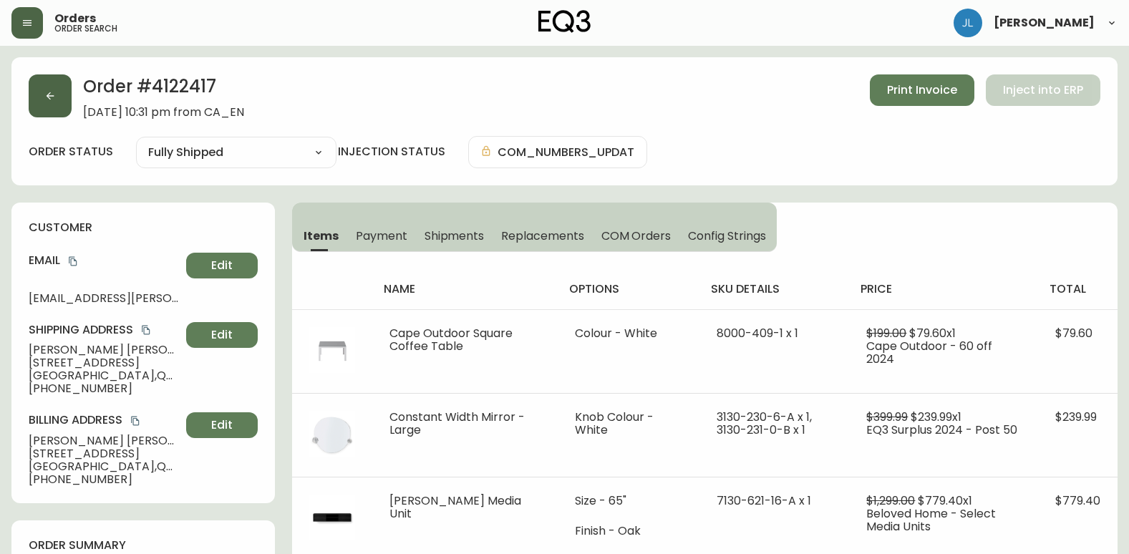
click at [48, 95] on icon "button" at bounding box center [51, 96] width 8 height 8
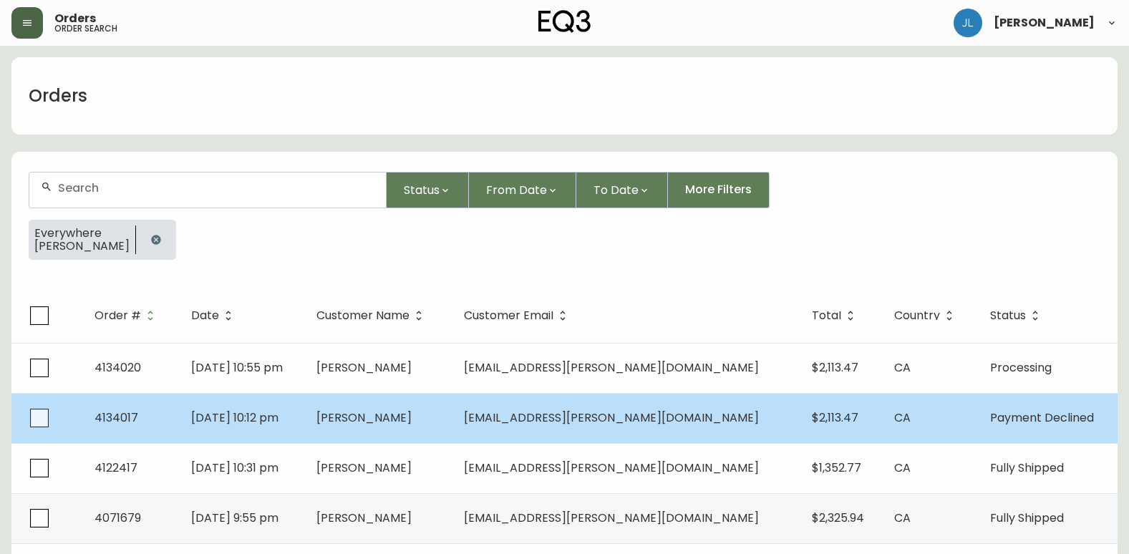
click at [305, 425] on td "[DATE] 10:12 pm" at bounding box center [242, 418] width 125 height 50
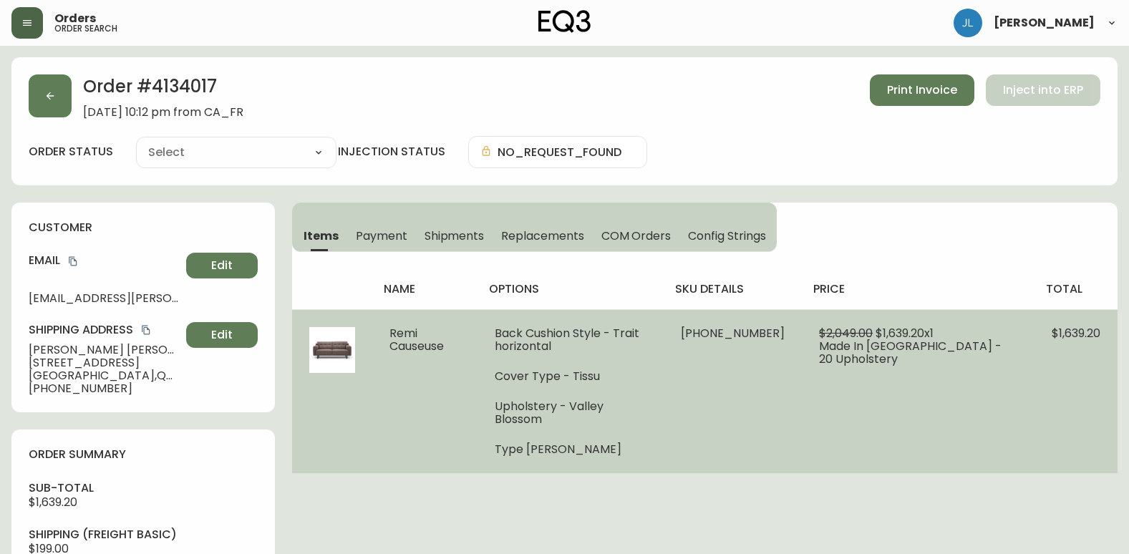
type input "Payment Declined"
select select "PAYMENT_DECLINED"
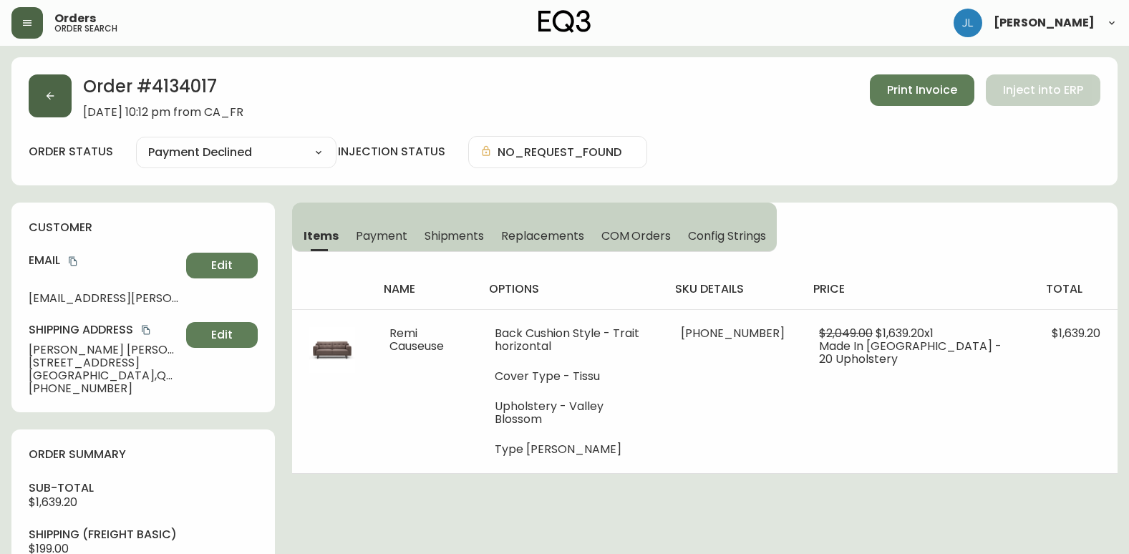
click at [54, 90] on icon "button" at bounding box center [49, 95] width 11 height 11
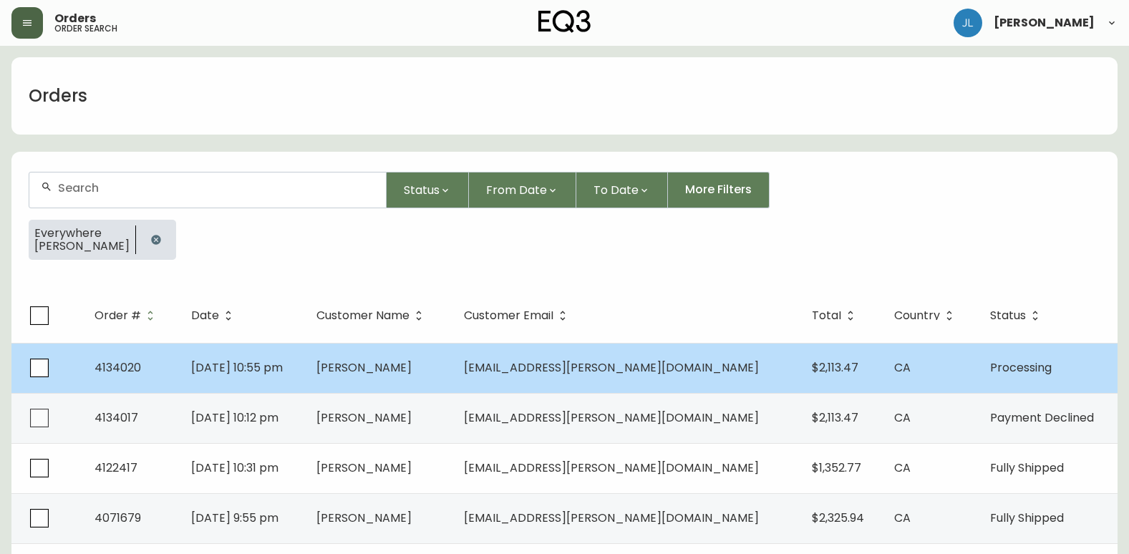
click at [305, 368] on td "[DATE] 10:55 pm" at bounding box center [242, 368] width 125 height 50
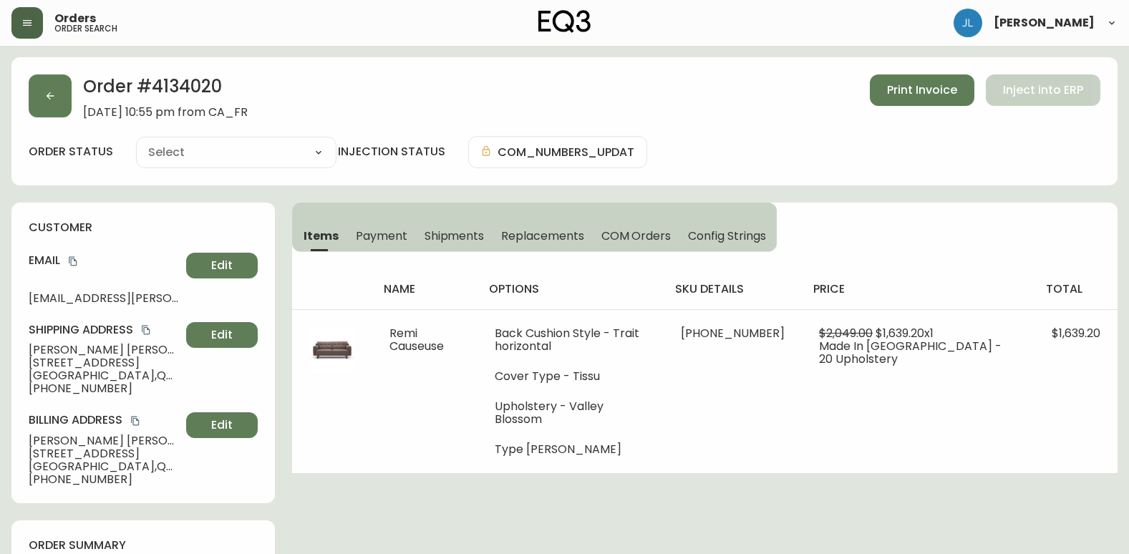
type input "Processing"
select select "PROCESSING"
click at [42, 94] on button "button" at bounding box center [50, 95] width 43 height 43
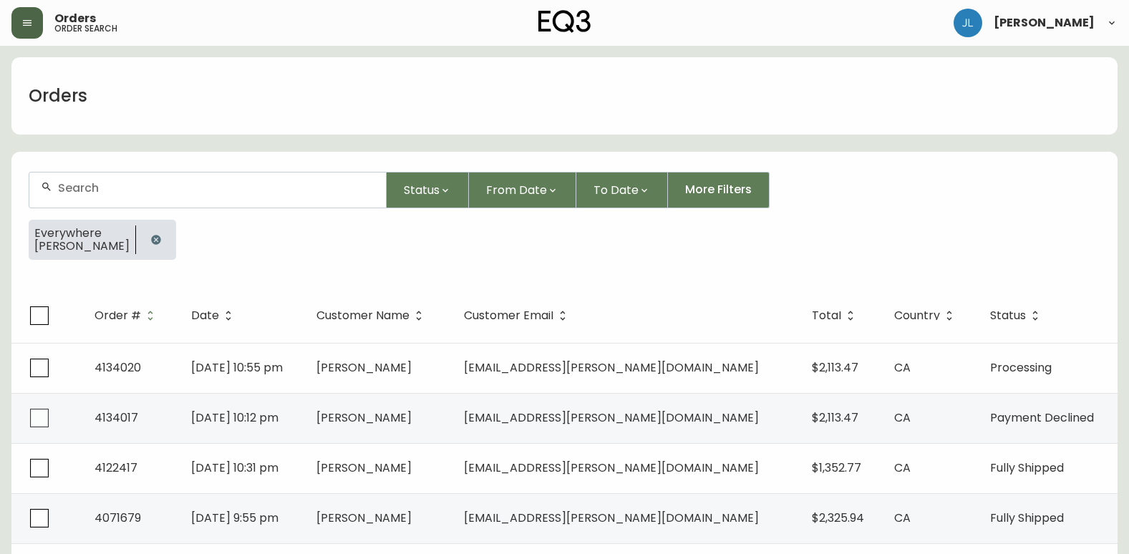
click at [154, 236] on icon "button" at bounding box center [155, 239] width 9 height 9
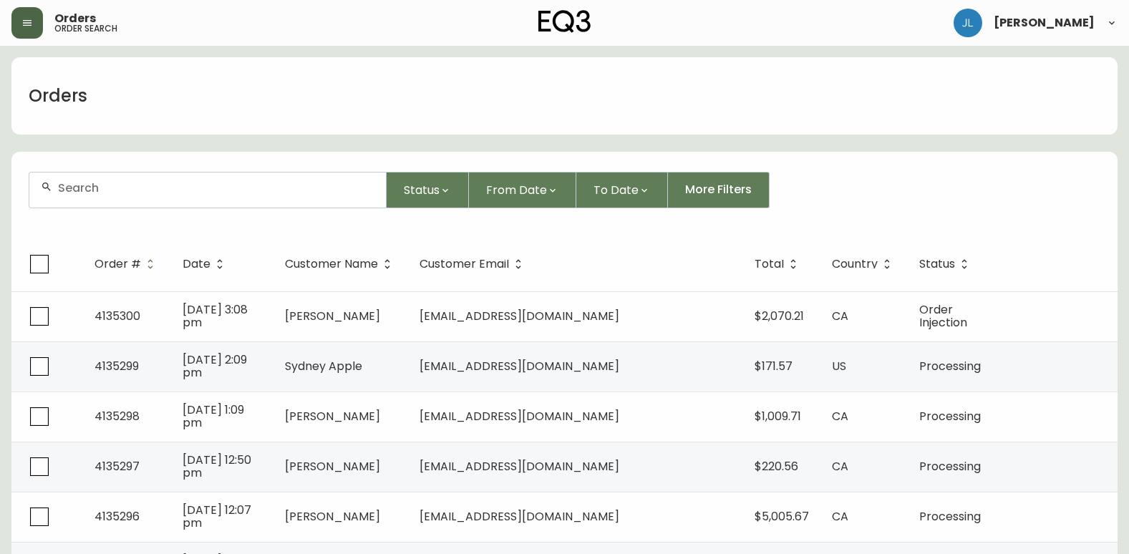
click at [390, 30] on div "Orders order search [PERSON_NAME]" at bounding box center [564, 23] width 1106 height 46
click at [99, 188] on input "text" at bounding box center [216, 188] width 316 height 14
paste input "4133219"
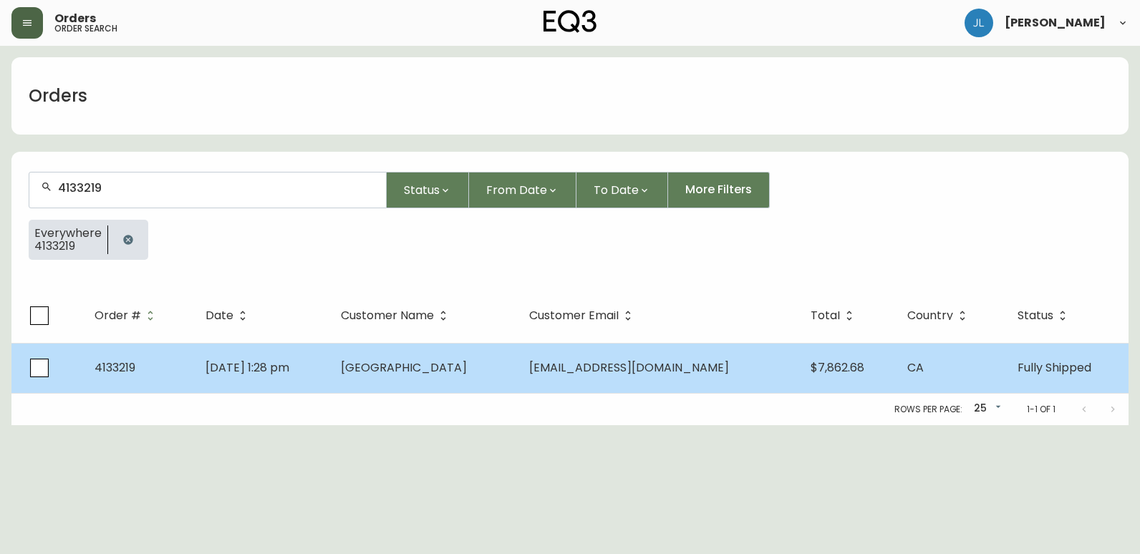
type input "4133219"
click at [329, 377] on td "[DATE] 1:28 pm" at bounding box center [261, 368] width 135 height 50
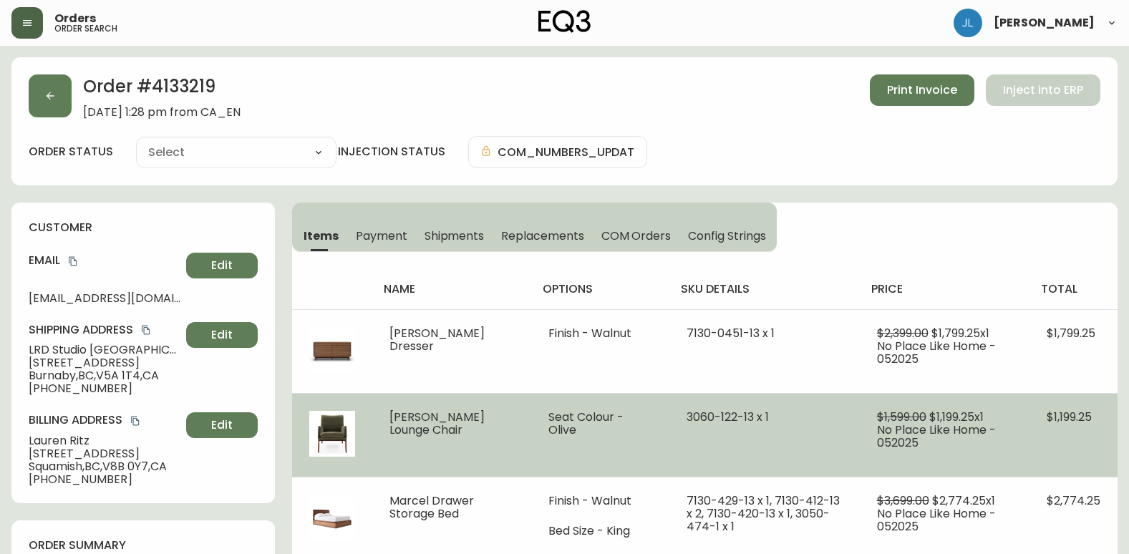
type input "Fully Shipped"
select select "FULLY_SHIPPED"
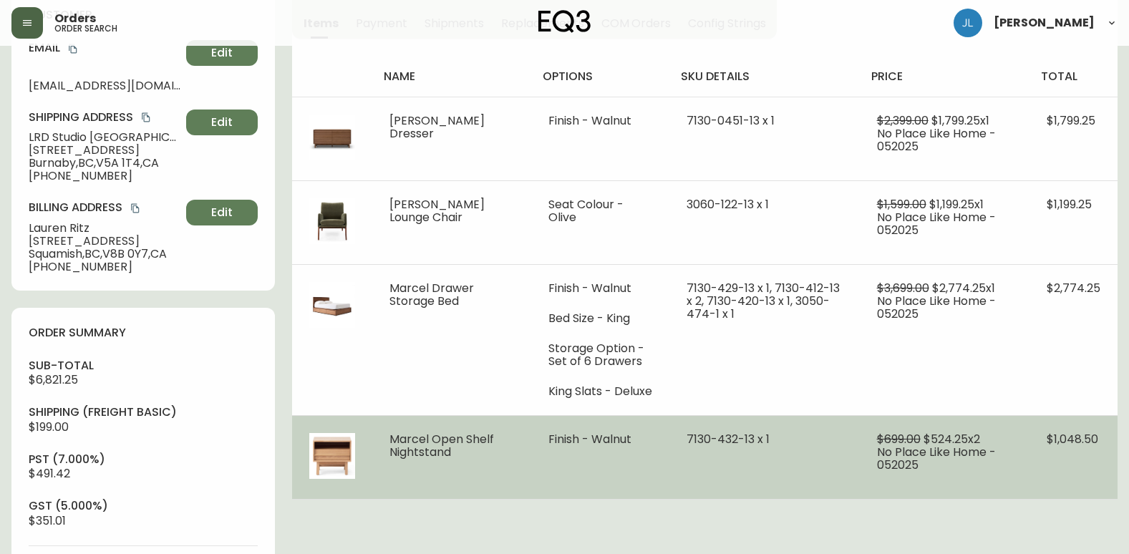
scroll to position [215, 0]
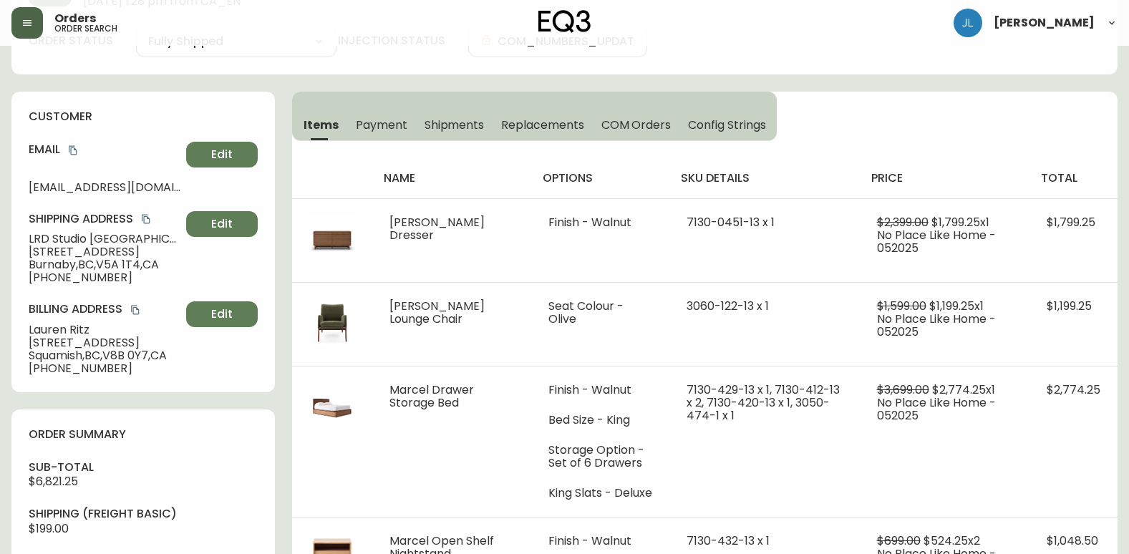
scroll to position [0, 0]
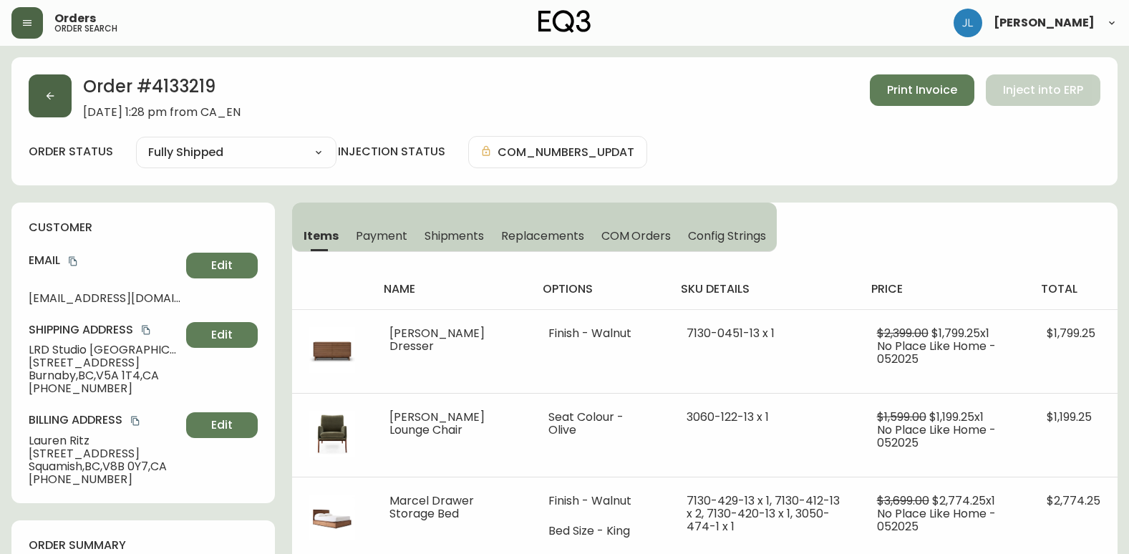
click at [50, 102] on button "button" at bounding box center [50, 95] width 43 height 43
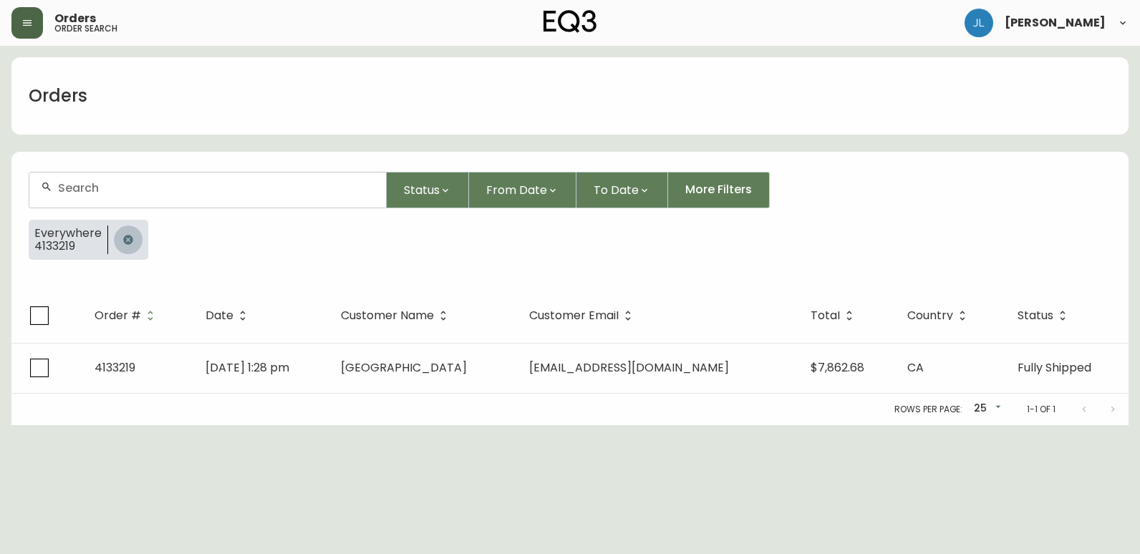
click at [118, 238] on button "button" at bounding box center [128, 240] width 29 height 29
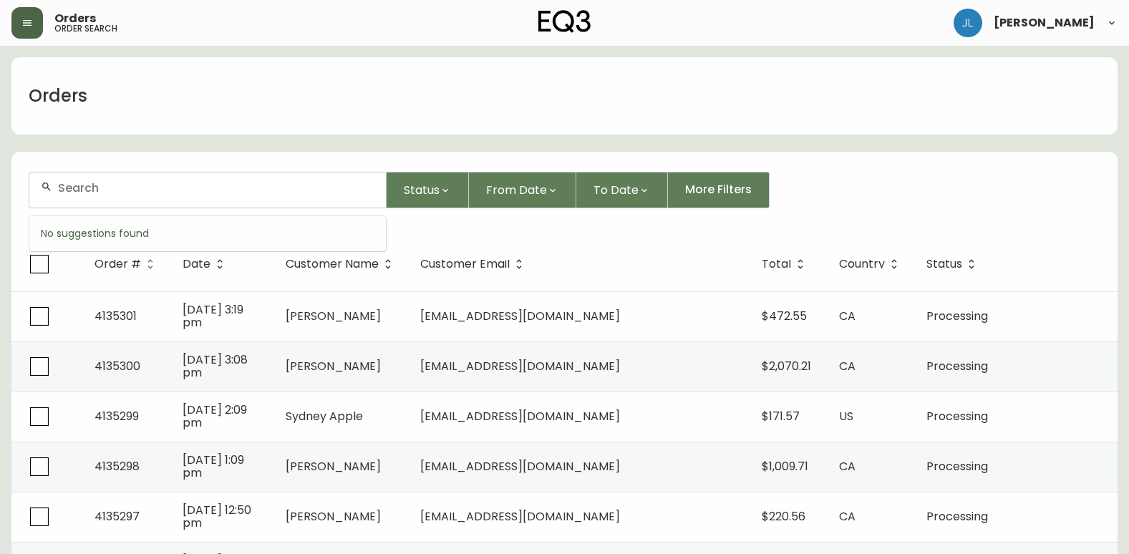
click at [136, 186] on input "text" at bounding box center [216, 188] width 316 height 14
paste input "[PERSON_NAME]"
type input "[PERSON_NAME]"
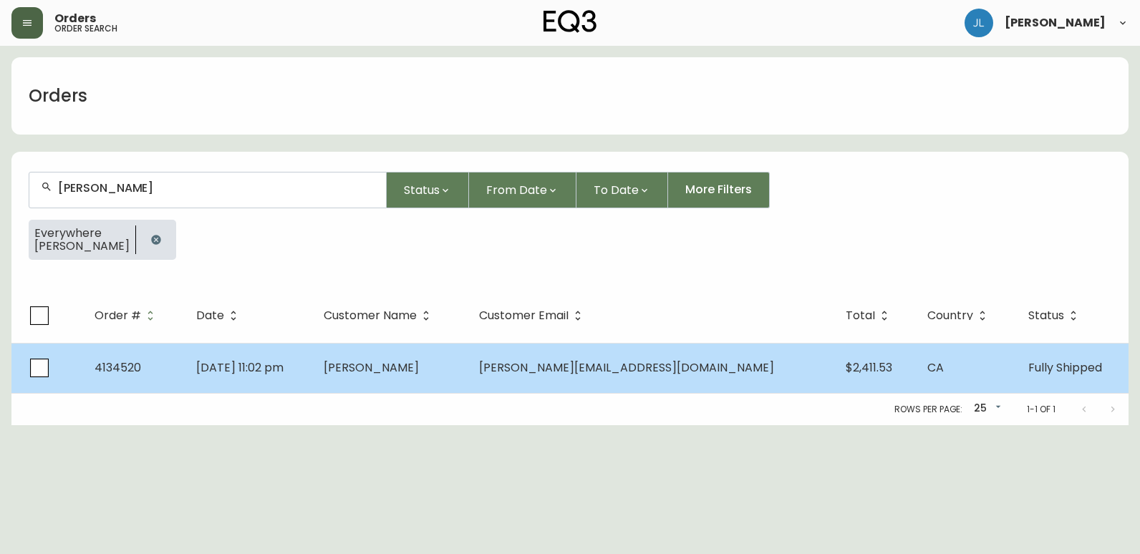
click at [312, 369] on td "[DATE] 11:02 pm" at bounding box center [248, 368] width 127 height 50
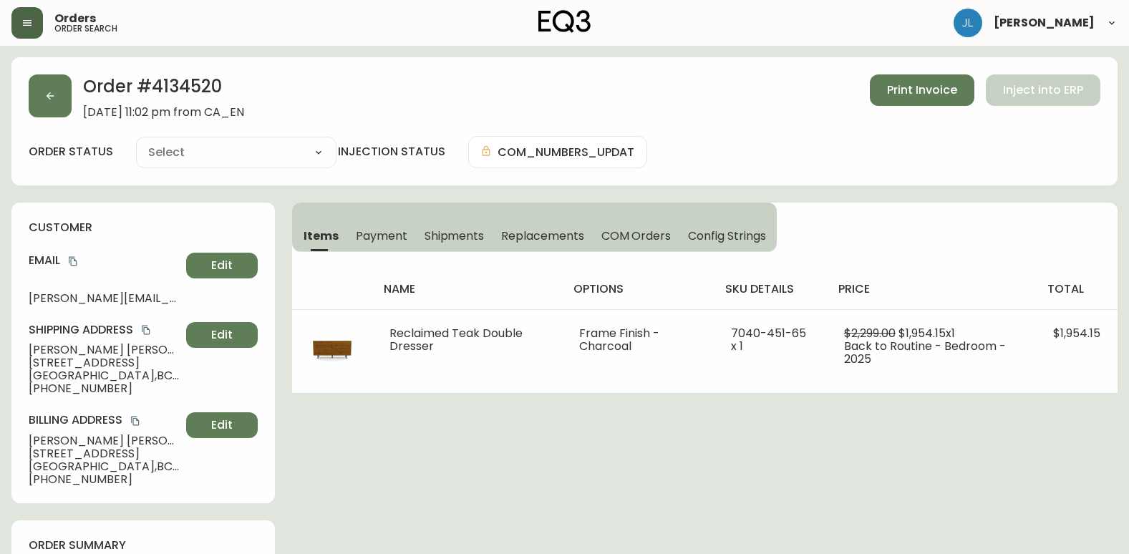
type input "Fully Shipped"
select select "FULLY_SHIPPED"
click at [433, 234] on span "Shipments" at bounding box center [455, 235] width 60 height 15
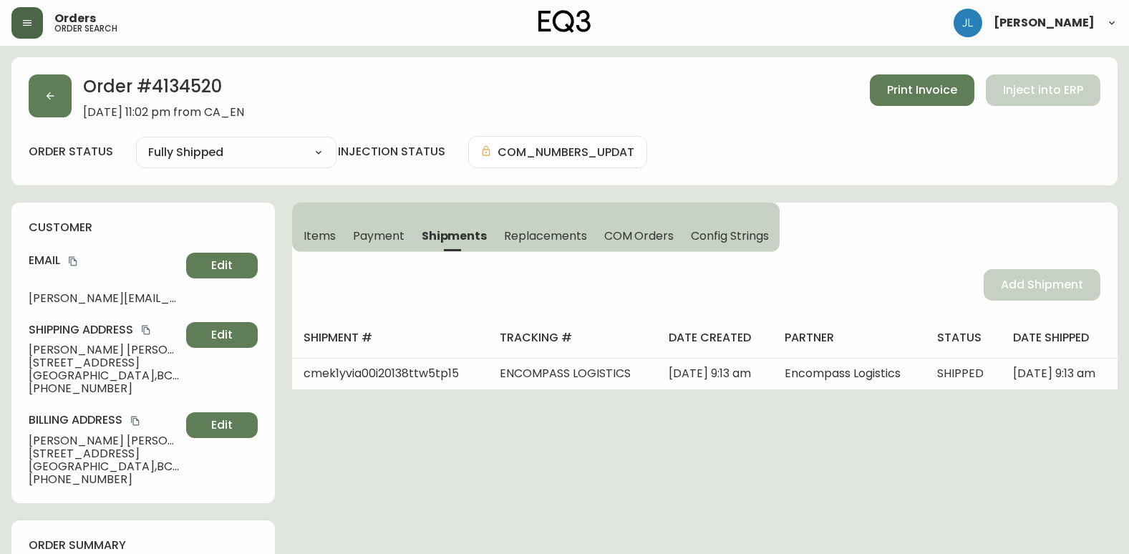
click at [326, 238] on span "Items" at bounding box center [320, 235] width 32 height 15
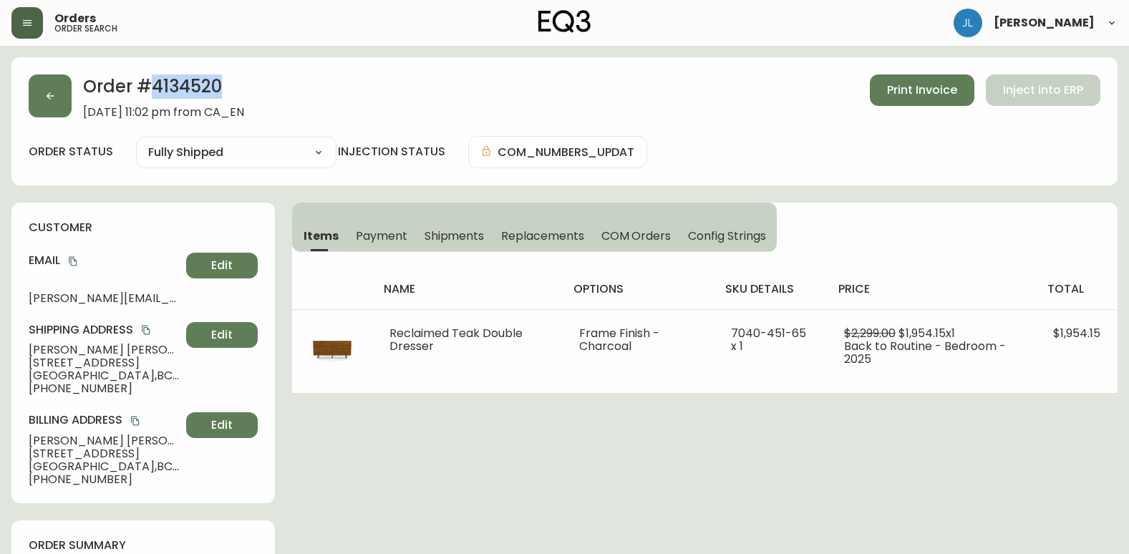
drag, startPoint x: 260, startPoint y: 87, endPoint x: 154, endPoint y: 92, distance: 106.1
click at [154, 92] on h2 "Order # 4134520" at bounding box center [163, 89] width 161 height 31
copy h2 "4134520"
drag, startPoint x: 30, startPoint y: 299, endPoint x: 227, endPoint y: 298, distance: 196.9
click at [227, 298] on div "Email [PERSON_NAME][EMAIL_ADDRESS][DOMAIN_NAME] Edit" at bounding box center [143, 279] width 229 height 52
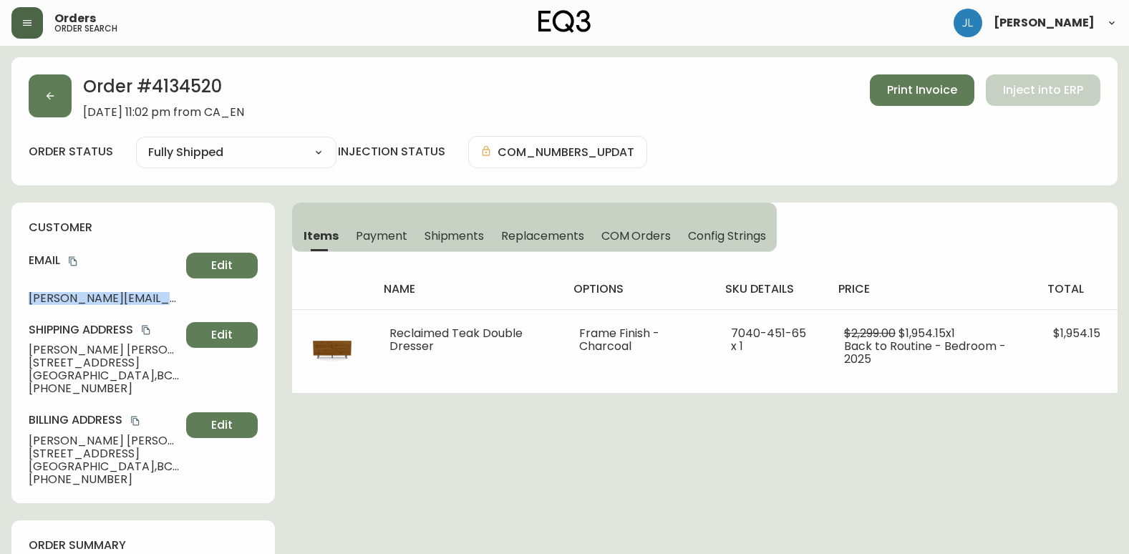
copy div "[PERSON_NAME][EMAIL_ADDRESS][DOMAIN_NAME] Edit"
drag, startPoint x: 127, startPoint y: 442, endPoint x: 8, endPoint y: 441, distance: 119.6
copy span "[PERSON_NAME]"
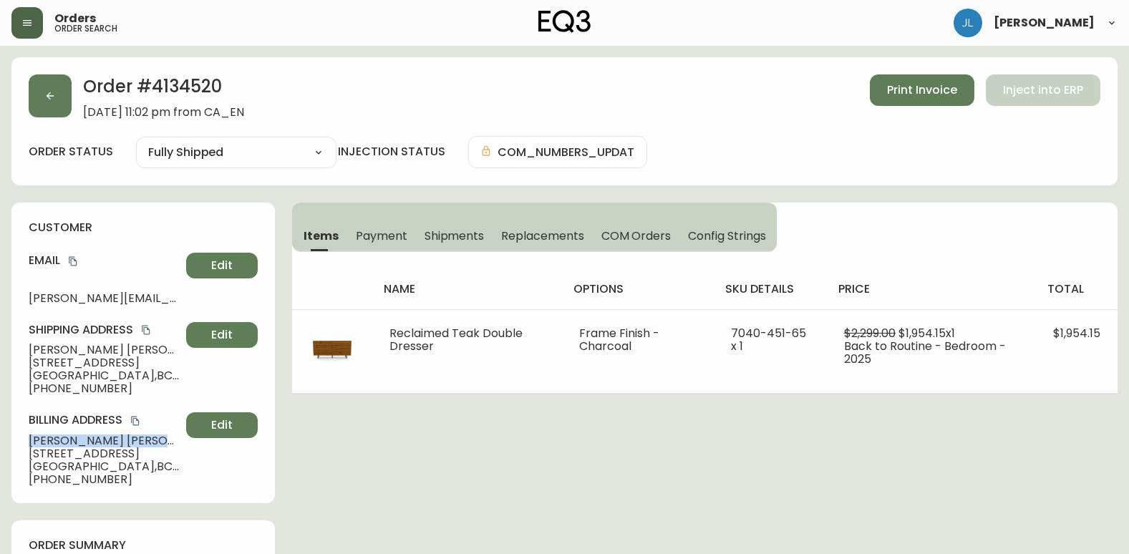
click at [54, 103] on button "button" at bounding box center [50, 95] width 43 height 43
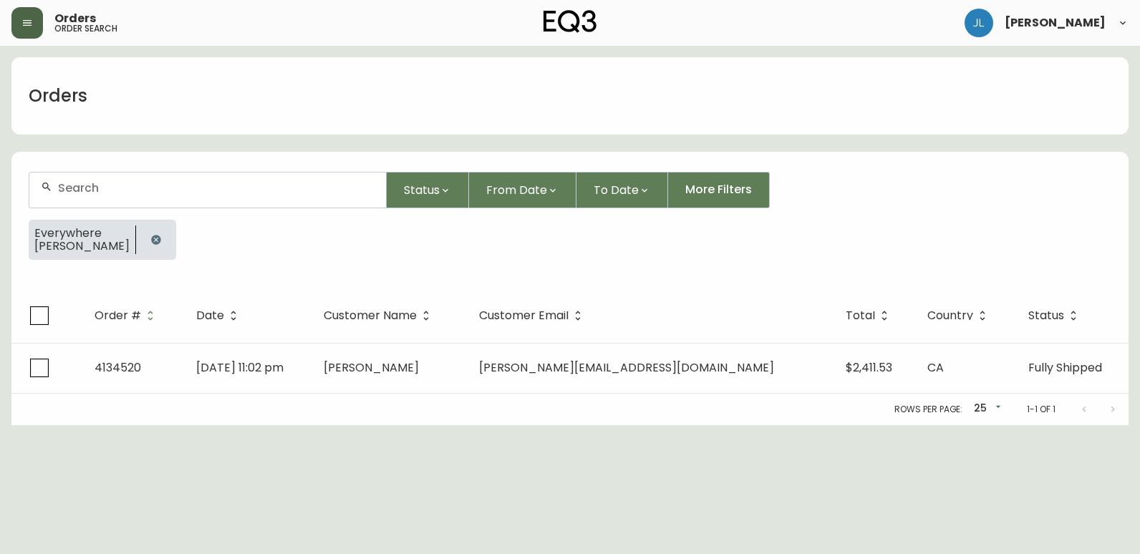
click at [160, 237] on icon "button" at bounding box center [155, 239] width 9 height 9
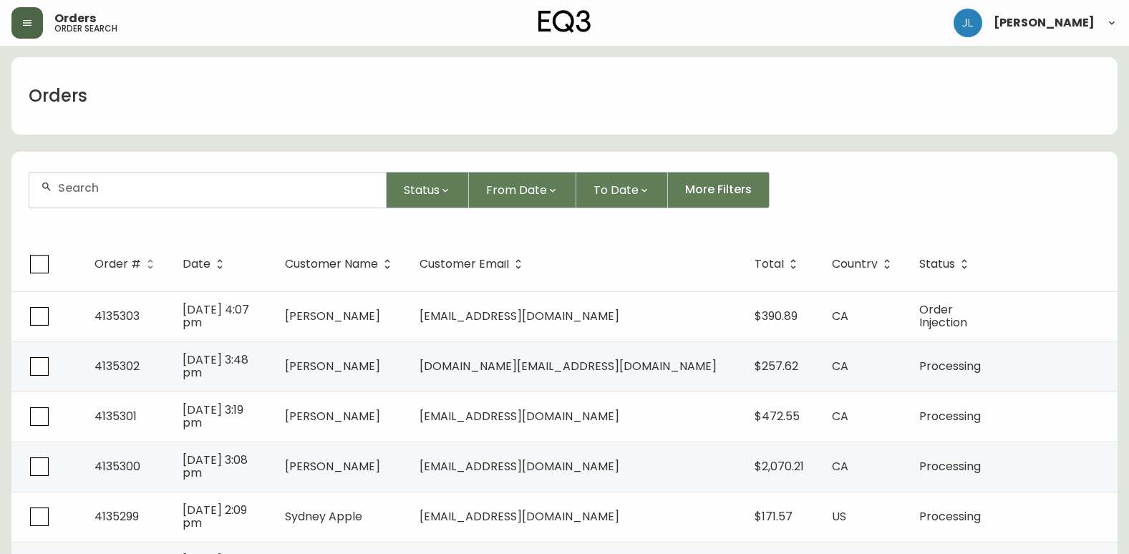
click at [163, 191] on input "text" at bounding box center [216, 188] width 316 height 14
paste input "4134355"
type input "4134355"
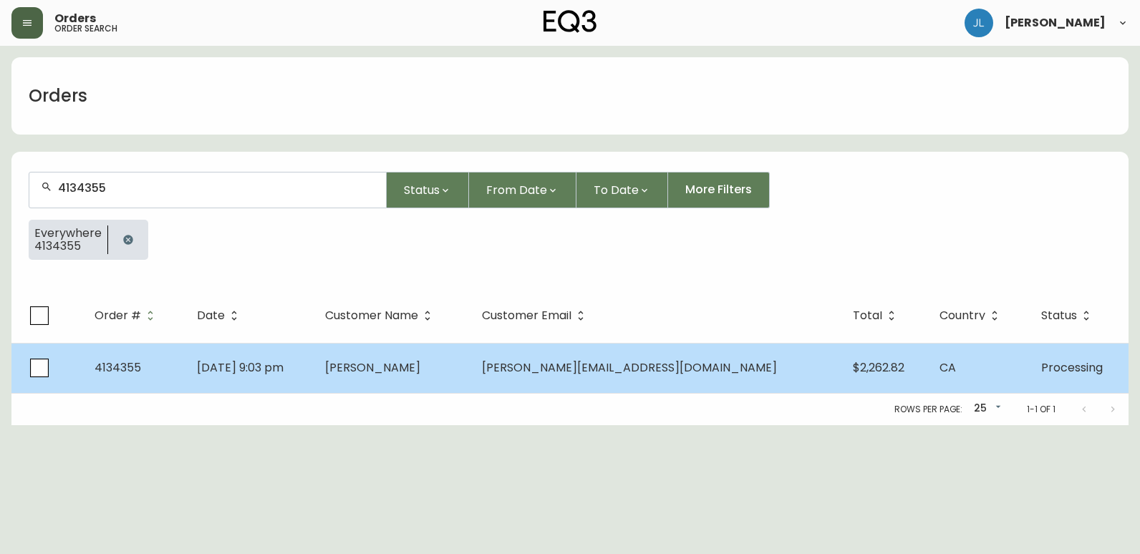
click at [470, 369] on td "[PERSON_NAME]" at bounding box center [392, 368] width 157 height 50
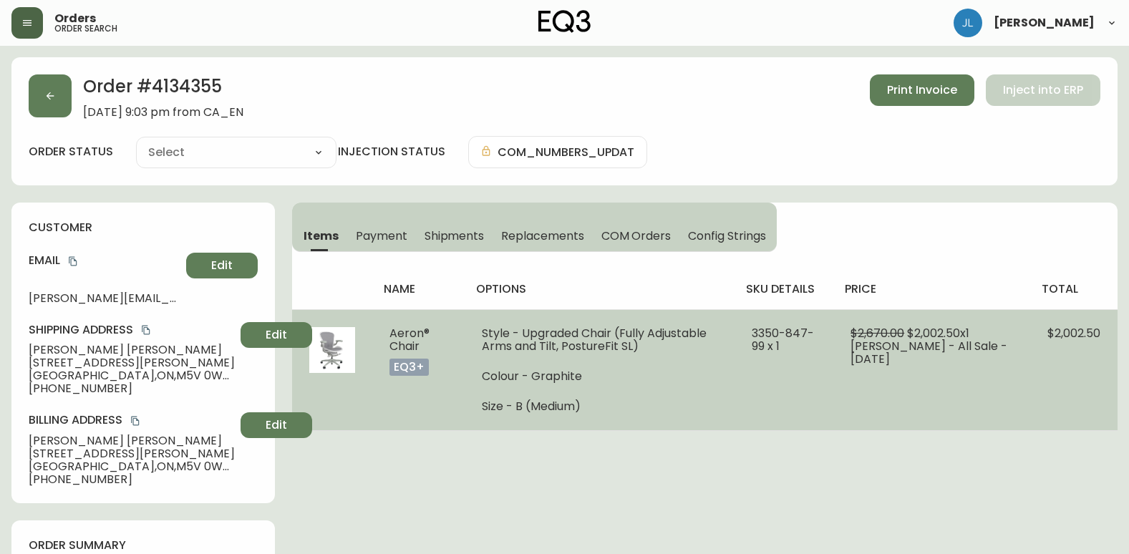
type input "Processing"
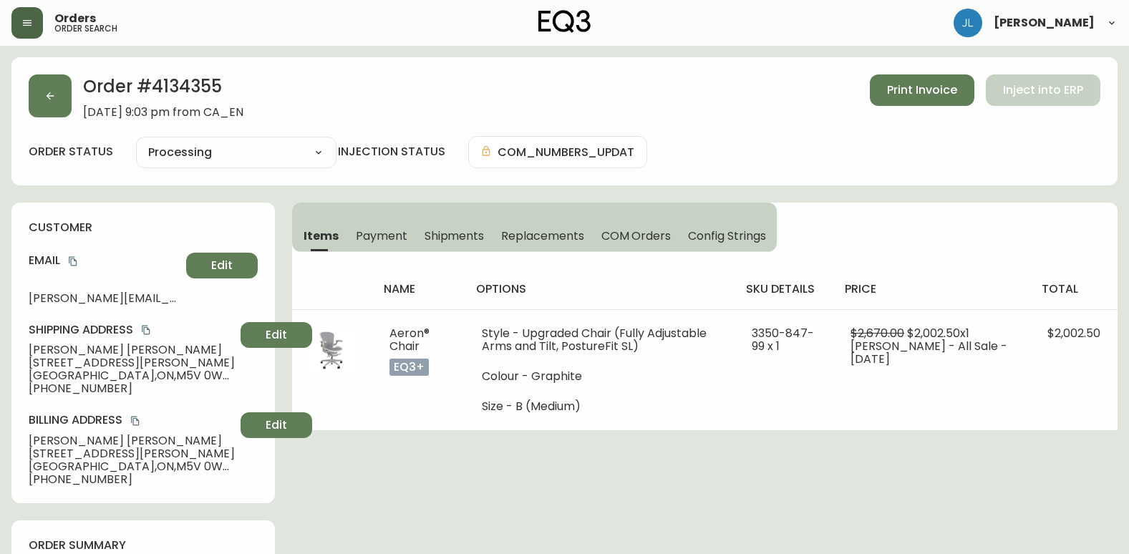
select select "PROCESSING"
click at [45, 84] on button "button" at bounding box center [50, 95] width 43 height 43
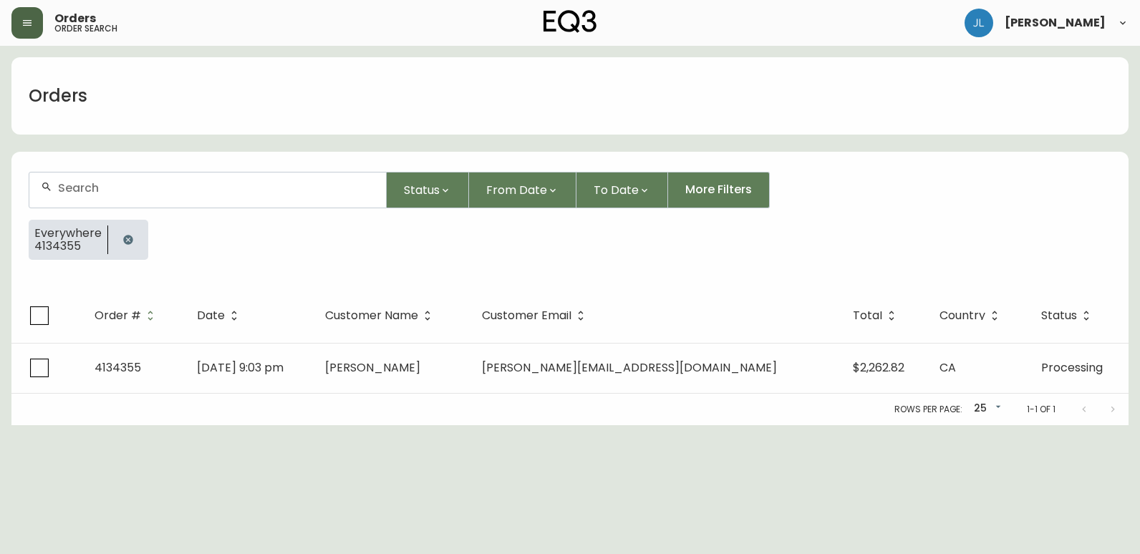
click at [122, 233] on button "button" at bounding box center [128, 240] width 29 height 29
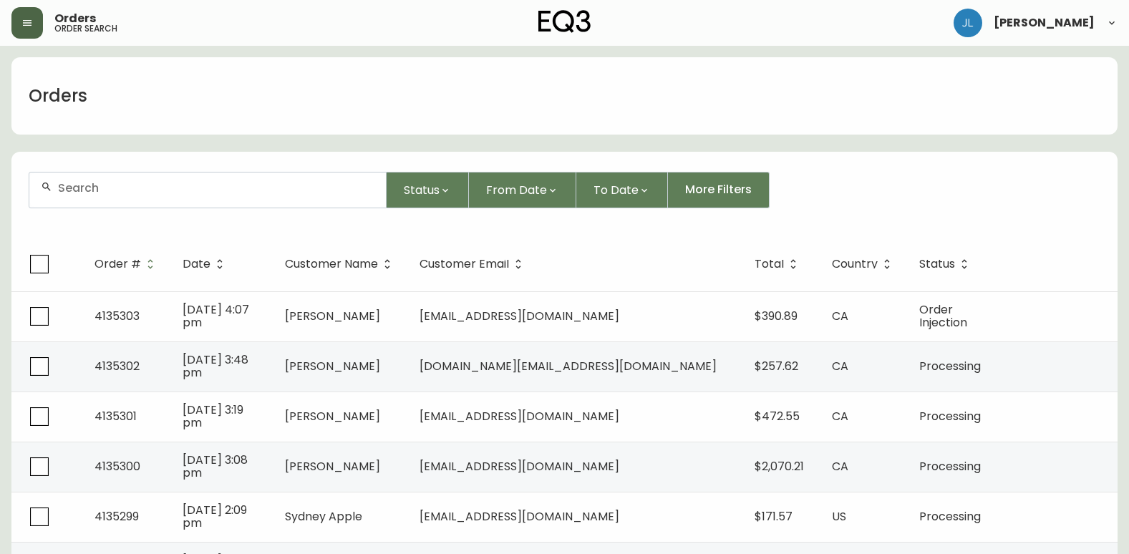
click at [133, 189] on input "text" at bounding box center [216, 188] width 316 height 14
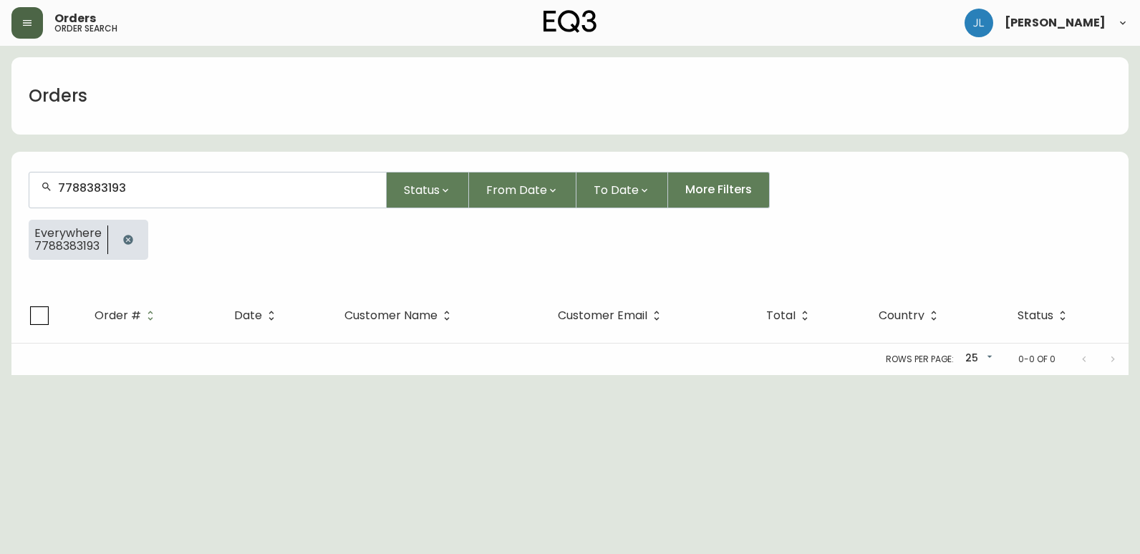
type input "7788383193"
click at [130, 239] on icon "button" at bounding box center [127, 239] width 9 height 9
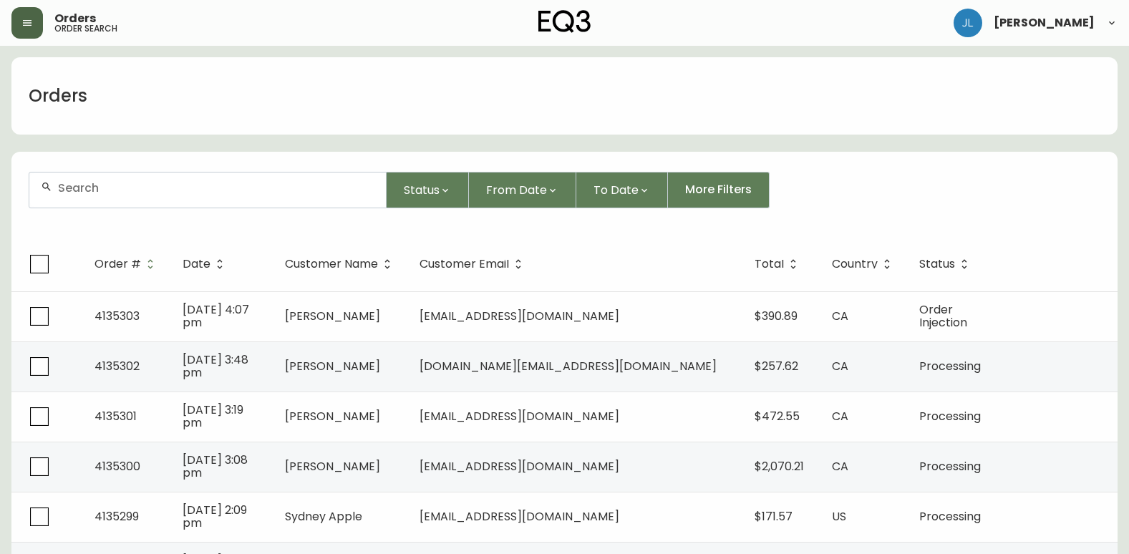
click at [59, 180] on div at bounding box center [207, 190] width 357 height 35
paste input "[PERSON_NAME][EMAIL_ADDRESS][DOMAIN_NAME]"
type input "[PERSON_NAME][EMAIL_ADDRESS][DOMAIN_NAME]"
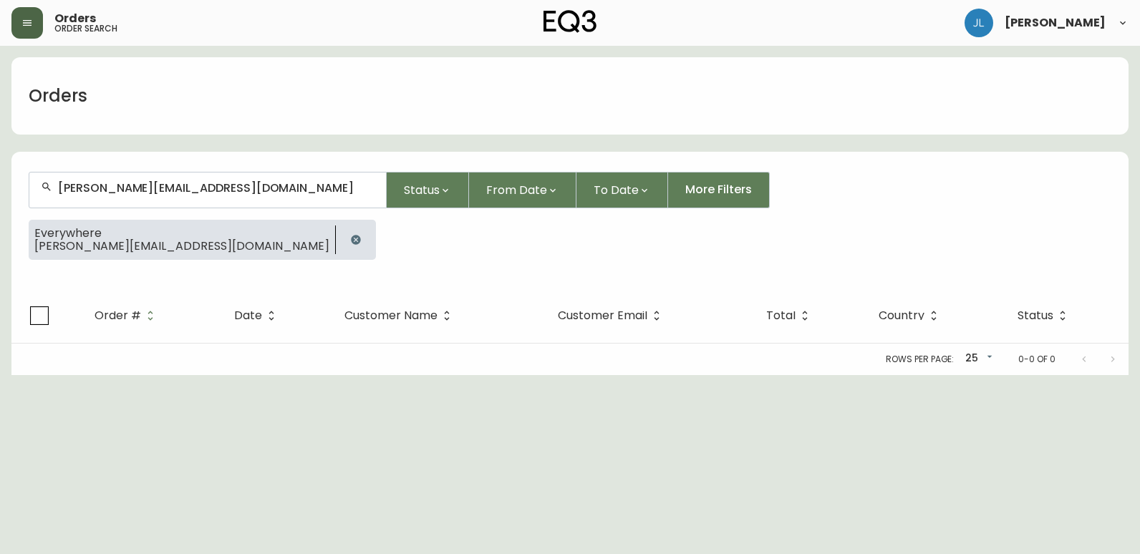
click at [341, 239] on button "button" at bounding box center [355, 240] width 29 height 29
